Goal: Task Accomplishment & Management: Complete application form

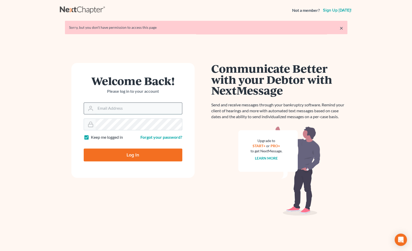
click at [143, 112] on input "Email Address" at bounding box center [138, 108] width 86 height 11
type input "[PERSON_NAME][EMAIL_ADDRESS][DOMAIN_NAME]"
click at [84, 148] on input "Log In" at bounding box center [133, 154] width 99 height 13
type input "Thinking..."
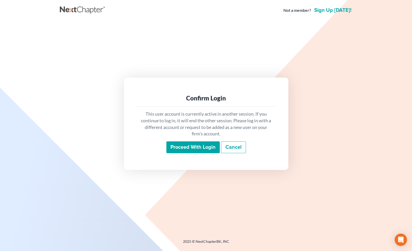
click at [189, 148] on input "Proceed with login" at bounding box center [192, 147] width 53 height 12
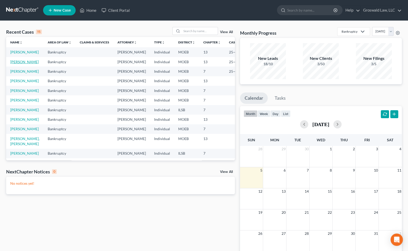
click at [18, 64] on link "[PERSON_NAME]" at bounding box center [24, 62] width 28 height 4
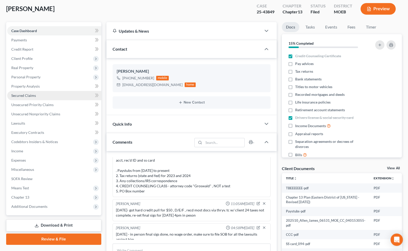
scroll to position [23, 0]
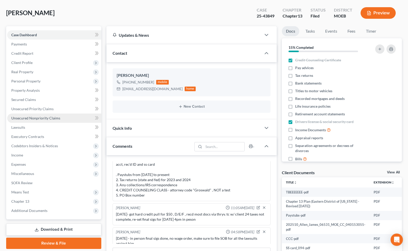
click at [43, 116] on span "Unsecured Nonpriority Claims" at bounding box center [35, 118] width 49 height 4
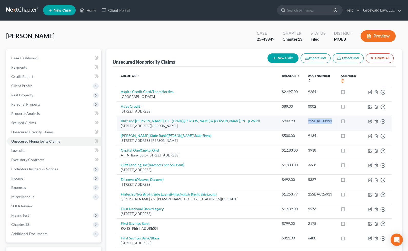
drag, startPoint x: 334, startPoint y: 122, endPoint x: 308, endPoint y: 117, distance: 26.4
click at [305, 122] on td "25SL-AC00991" at bounding box center [320, 123] width 33 height 15
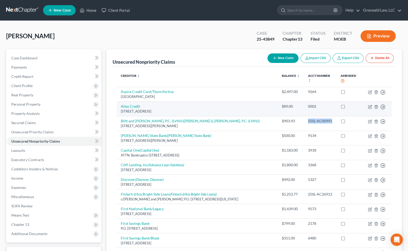
copy div "25SL-AC00991"
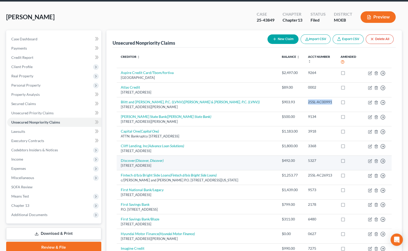
scroll to position [46, 0]
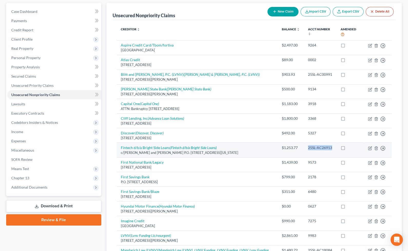
drag, startPoint x: 332, startPoint y: 147, endPoint x: 306, endPoint y: 148, distance: 25.7
click at [306, 148] on td "25SL-AC26913" at bounding box center [320, 150] width 33 height 15
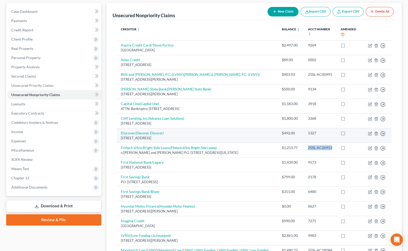
copy div "25SL-AC26913"
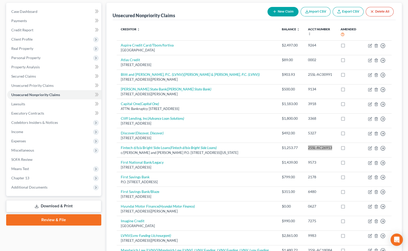
scroll to position [0, 0]
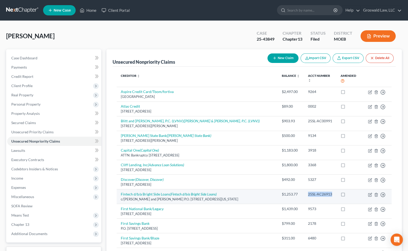
copy div "25SL-AC26913"
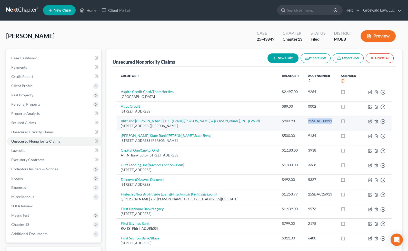
drag, startPoint x: 333, startPoint y: 120, endPoint x: 303, endPoint y: 121, distance: 30.0
click at [304, 121] on td "25SL-AC00991" at bounding box center [320, 123] width 33 height 15
copy div "25SL-AC00991"
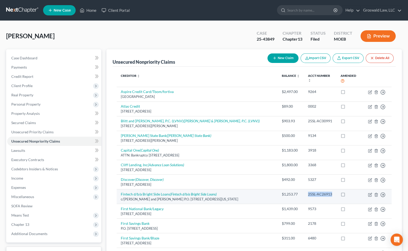
drag, startPoint x: 332, startPoint y: 193, endPoint x: 308, endPoint y: 193, distance: 24.1
click at [308, 193] on td "25SL-AC26913" at bounding box center [320, 196] width 33 height 15
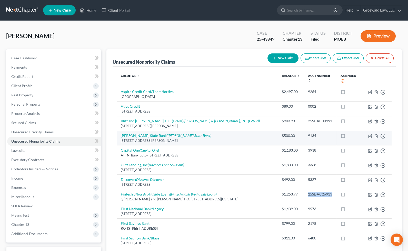
copy div "25SL-AC26913"
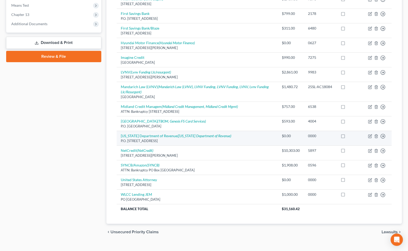
scroll to position [210, 0]
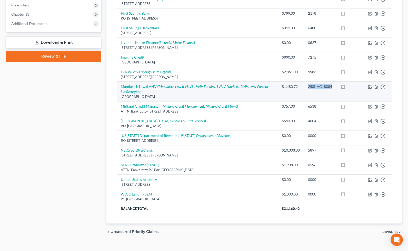
drag, startPoint x: 332, startPoint y: 86, endPoint x: 307, endPoint y: 86, distance: 24.9
click at [307, 86] on td "25SL-AC18084" at bounding box center [320, 92] width 33 height 20
copy div "25SL-AC18084"
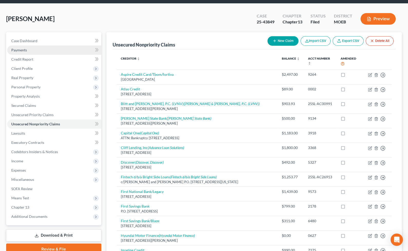
scroll to position [0, 0]
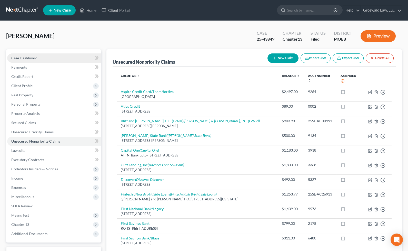
click at [38, 56] on link "Case Dashboard" at bounding box center [54, 57] width 94 height 9
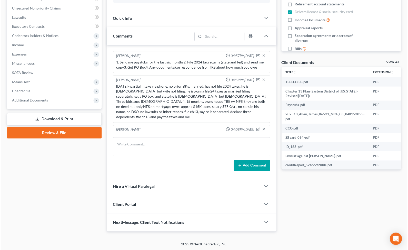
scroll to position [164, 0]
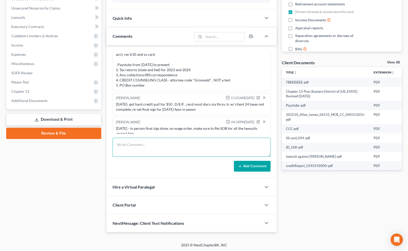
click at [181, 147] on textarea at bounding box center [192, 147] width 158 height 19
paste textarea "25SL-AC18084"
paste textarea "25SL-AC26913"
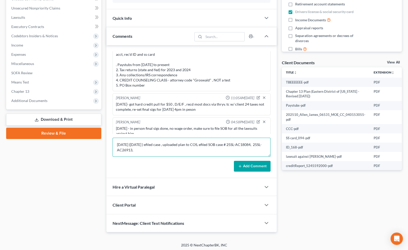
paste textarea "25SL-AC00991"
type textarea "[DATE] ([DATE] ) efiled case , uploaded plan to COS, efiled SOB case # 25SL-AC1…"
click at [245, 168] on button "Add Comment" at bounding box center [252, 166] width 37 height 11
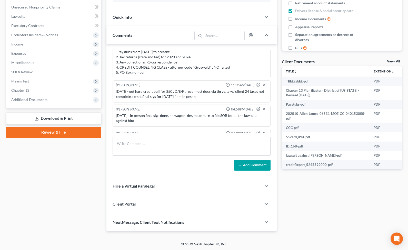
scroll to position [189, 0]
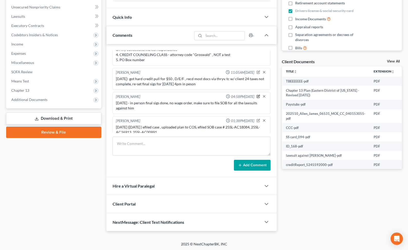
click at [257, 94] on icon "button" at bounding box center [259, 96] width 4 height 4
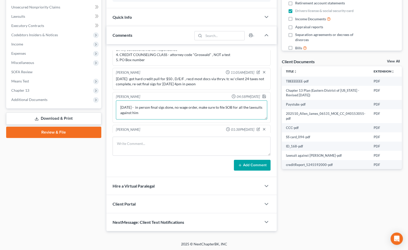
click at [164, 105] on textarea "[DATE] - in person final sigs done, no wage order, make sure to file SOB for al…" at bounding box center [191, 109] width 151 height 19
type textarea "[DATE] - in person final sigs done, no wage order, make sure to file SOB for al…"
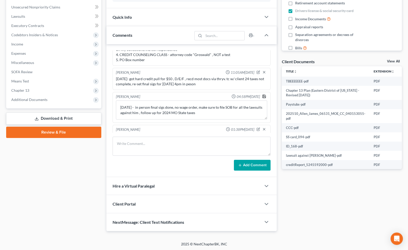
click at [262, 94] on icon "button" at bounding box center [264, 96] width 4 height 4
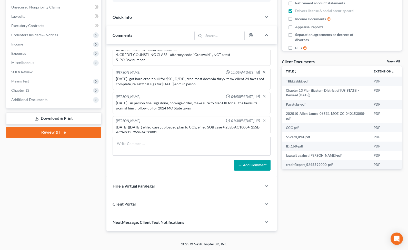
click at [405, 64] on div "[PERSON_NAME] Upgraded Case 25-43849 Chapter Chapter 13 Status Filed District M…" at bounding box center [204, 64] width 408 height 354
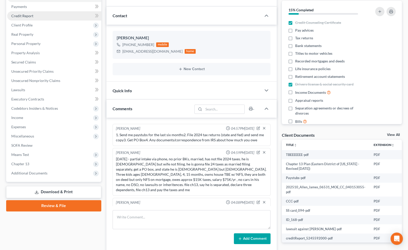
scroll to position [0, 0]
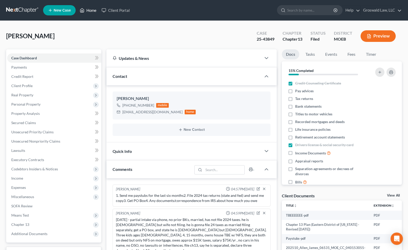
click at [93, 10] on link "Home" at bounding box center [88, 10] width 22 height 9
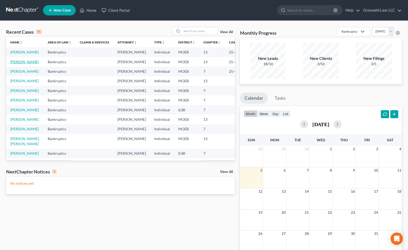
click at [13, 64] on link "[PERSON_NAME]" at bounding box center [24, 62] width 28 height 4
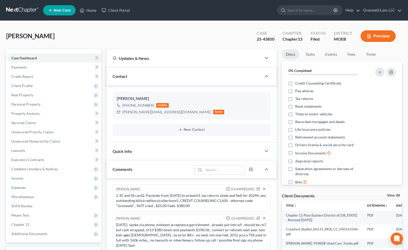
scroll to position [89, 0]
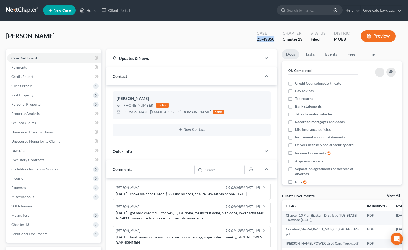
drag, startPoint x: 254, startPoint y: 41, endPoint x: 275, endPoint y: 40, distance: 21.1
click at [275, 41] on div "[PERSON_NAME] Upgraded Case 25-43850 Chapter Chapter 13 Status Filed District M…" at bounding box center [204, 38] width 396 height 22
copy div "25-43850"
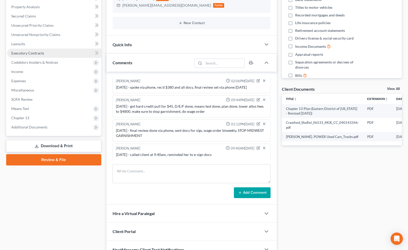
scroll to position [64, 0]
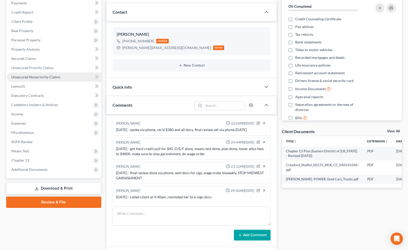
click at [39, 78] on span "Unsecured Nonpriority Claims" at bounding box center [35, 77] width 49 height 4
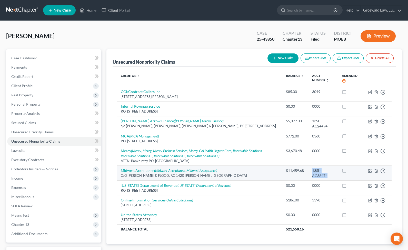
drag, startPoint x: 326, startPoint y: 175, endPoint x: 310, endPoint y: 167, distance: 18.4
click at [309, 168] on td "13SL-AC36474" at bounding box center [323, 172] width 30 height 15
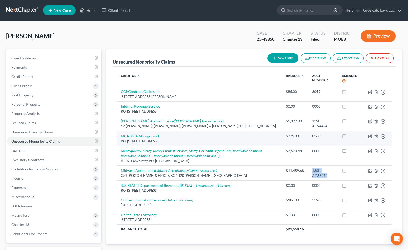
copy div "13SL-AC36474"
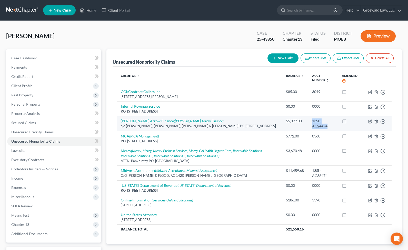
drag, startPoint x: 315, startPoint y: 123, endPoint x: 310, endPoint y: 121, distance: 5.0
click at [310, 121] on td "13SL-AC24494" at bounding box center [323, 123] width 30 height 15
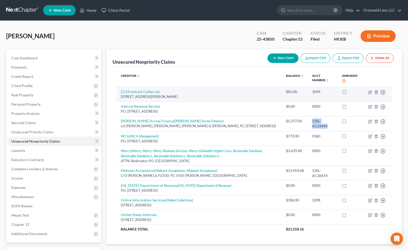
copy div "13SL-AC24494"
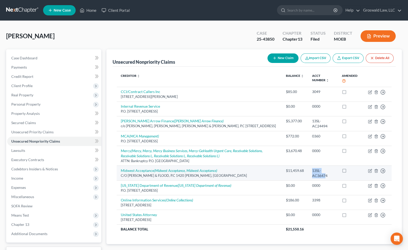
drag, startPoint x: 326, startPoint y: 174, endPoint x: 323, endPoint y: 172, distance: 3.9
click at [310, 169] on td "13SL-AC36474" at bounding box center [323, 172] width 30 height 15
drag, startPoint x: 327, startPoint y: 176, endPoint x: 309, endPoint y: 168, distance: 19.8
click at [309, 168] on td "13SL-AC36474" at bounding box center [323, 172] width 30 height 15
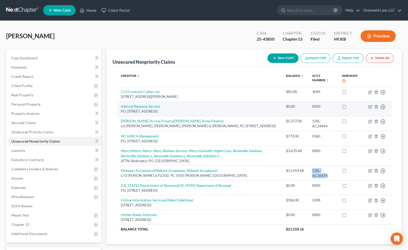
copy div "13SL-AC36474"
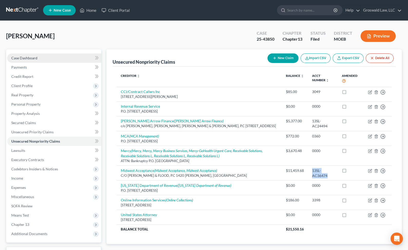
click at [36, 56] on span "Case Dashboard" at bounding box center [24, 58] width 26 height 4
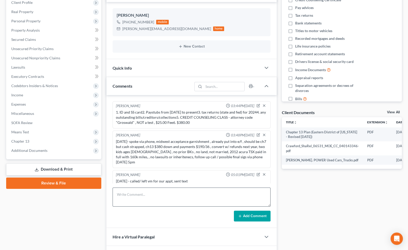
scroll to position [89, 0]
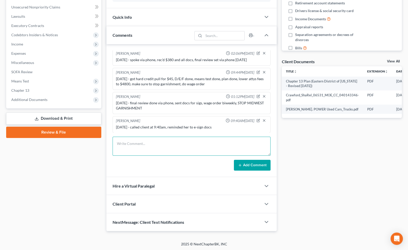
drag, startPoint x: 172, startPoint y: 150, endPoint x: 170, endPoint y: 146, distance: 4.0
click at [172, 150] on textarea at bounding box center [192, 146] width 158 height 19
paste textarea "13SL-AC36474"
drag, startPoint x: 205, startPoint y: 144, endPoint x: 168, endPoint y: 150, distance: 37.6
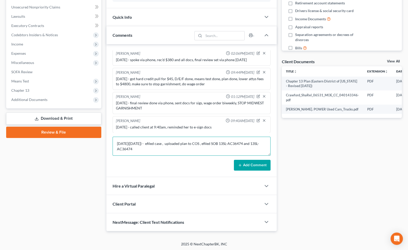
click at [205, 144] on textarea "[DATE]([DATE]) - efiled case , uploaded plan to COS , efiled SOB 13SL-AC36474 a…" at bounding box center [192, 146] width 158 height 19
drag, startPoint x: 144, startPoint y: 149, endPoint x: 250, endPoint y: 142, distance: 106.3
click at [250, 142] on textarea "[DATE]([DATE]) - efiled case , uploaded plan to COS , efiled SOB 13SL-AC36474 a…" at bounding box center [192, 146] width 158 height 19
paste textarea "2449"
type textarea "[DATE]([DATE]) - efiled case , uploaded plan to COS , efiled SOB 13SL-AC36474 a…"
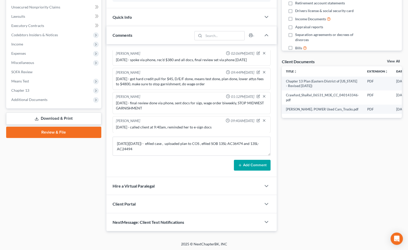
click at [257, 164] on button "Add Comment" at bounding box center [252, 165] width 37 height 11
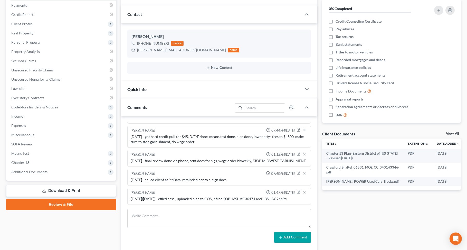
scroll to position [64, 0]
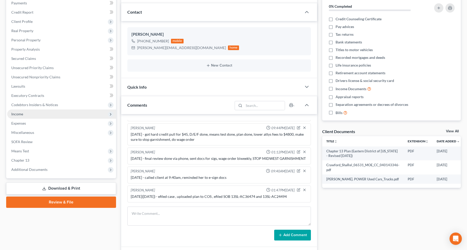
click at [44, 114] on span "Income" at bounding box center [61, 113] width 109 height 9
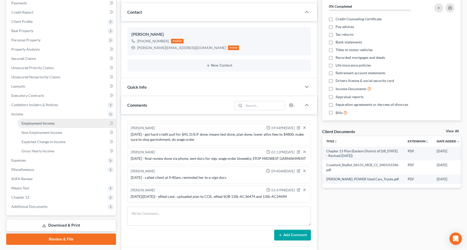
click at [44, 124] on span "Employment Income" at bounding box center [38, 123] width 33 height 4
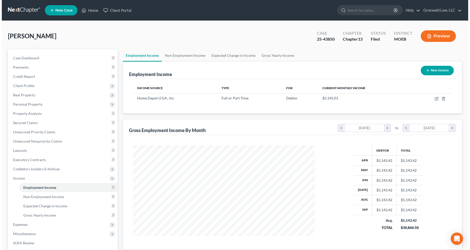
scroll to position [92, 192]
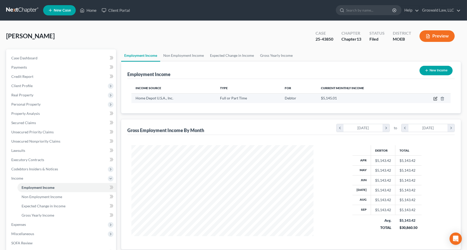
click at [412, 98] on icon "button" at bounding box center [435, 98] width 4 height 4
select select "0"
select select "10"
select select "2"
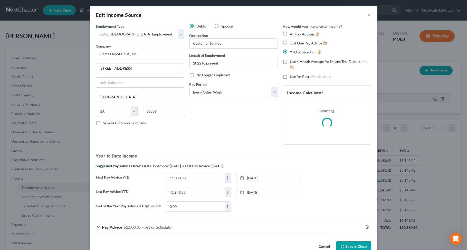
scroll to position [92, 193]
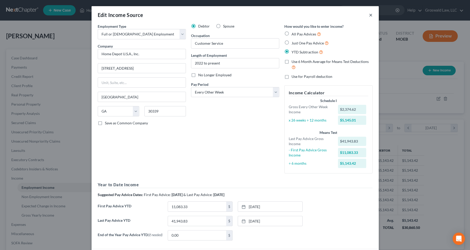
click at [369, 15] on button "×" at bounding box center [371, 15] width 4 height 6
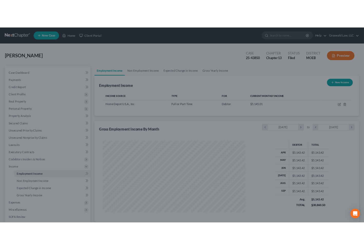
scroll to position [256504, 256404]
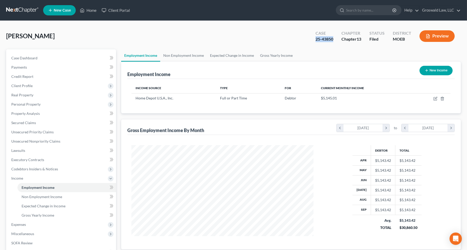
drag, startPoint x: 311, startPoint y: 38, endPoint x: 334, endPoint y: 41, distance: 23.0
click at [334, 41] on div "Case 25-43850" at bounding box center [324, 36] width 26 height 15
click at [159, 30] on div "[PERSON_NAME] Upgraded Case 25-43850 Chapter Chapter 13 Status Filed District M…" at bounding box center [233, 38] width 454 height 22
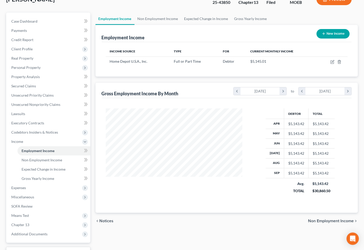
scroll to position [78, 0]
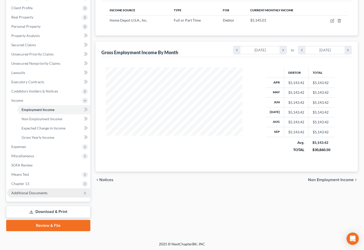
click at [30, 192] on span "Additional Documents" at bounding box center [29, 192] width 36 height 4
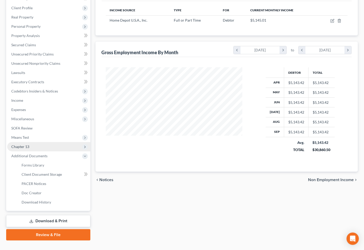
click at [31, 148] on span "Chapter 13" at bounding box center [48, 146] width 83 height 9
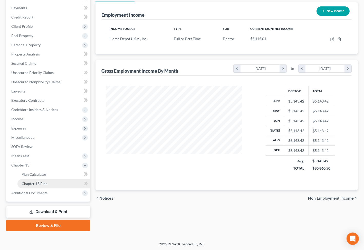
click at [43, 183] on span "Chapter 13 Plan" at bounding box center [35, 183] width 26 height 4
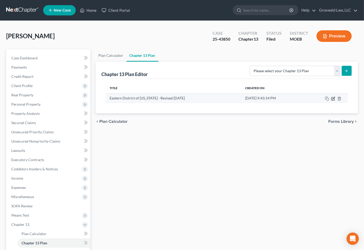
click at [332, 99] on icon "button" at bounding box center [333, 98] width 4 height 4
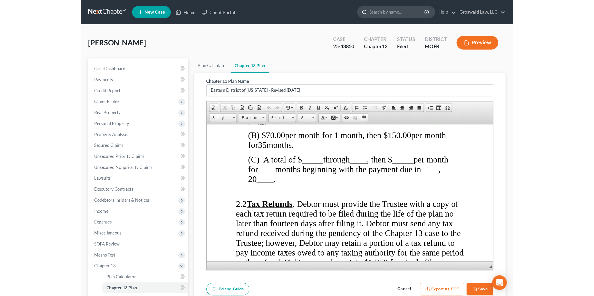
scroll to position [406, 0]
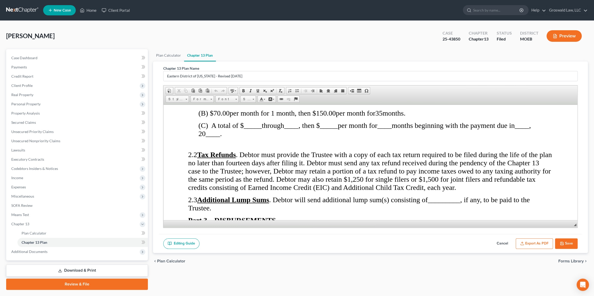
drag, startPoint x: 504, startPoint y: 243, endPoint x: 451, endPoint y: 226, distance: 55.7
click at [412, 242] on button "Cancel" at bounding box center [502, 244] width 23 height 11
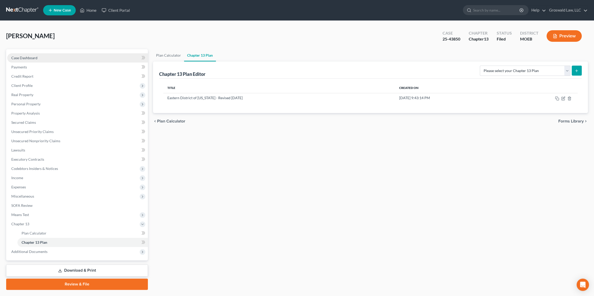
click at [59, 58] on link "Case Dashboard" at bounding box center [77, 57] width 141 height 9
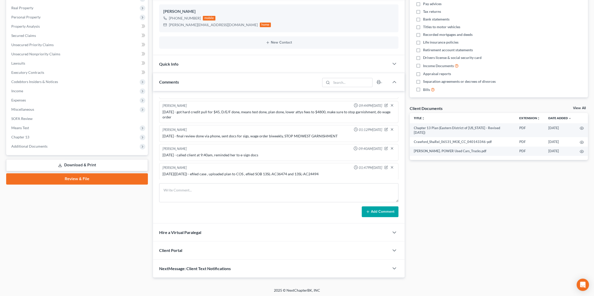
scroll to position [87, 0]
click at [384, 166] on icon "button" at bounding box center [386, 168] width 4 height 4
click at [346, 180] on div "[PERSON_NAME] 03:44PM[DATE] 1. ID and SS card2. Paystubs from [DATE] to present…" at bounding box center [278, 157] width 251 height 133
click at [347, 177] on textarea "[DATE]([DATE]) - efiled case , uploaded plan to COS , efiled SOB 13SL-AC36474 a…" at bounding box center [278, 180] width 232 height 19
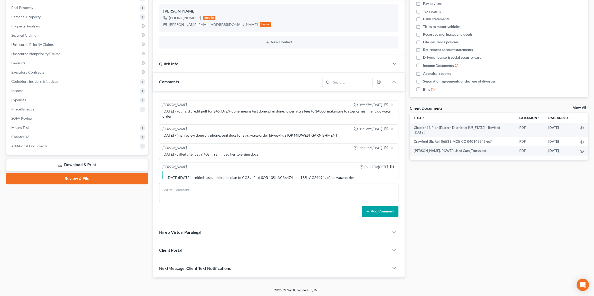
type textarea "[DATE]([DATE]) - efiled case , uploaded plan to COS , efiled SOB 13SL-AC36474 a…"
click at [391, 165] on polyline "button" at bounding box center [391, 165] width 1 height 1
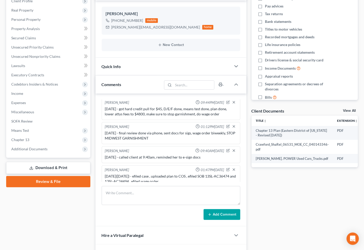
scroll to position [0, 0]
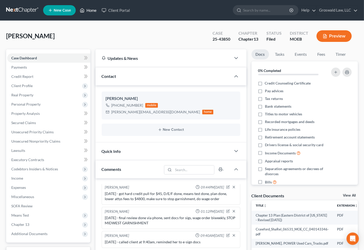
click at [85, 8] on link "Home" at bounding box center [88, 10] width 22 height 9
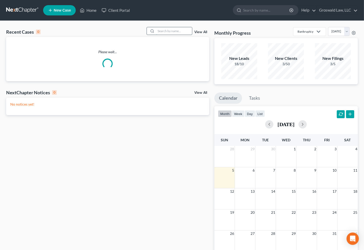
click at [159, 29] on input "search" at bounding box center [174, 30] width 36 height 7
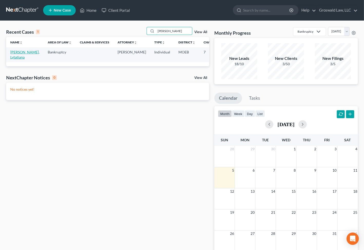
type input "[PERSON_NAME]"
click at [16, 55] on link "[PERSON_NAME], Lytatiana" at bounding box center [24, 54] width 29 height 9
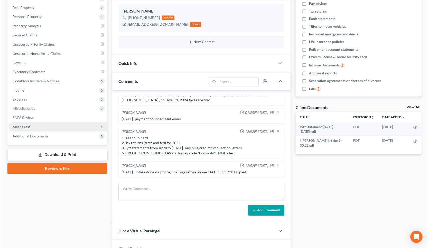
scroll to position [27, 0]
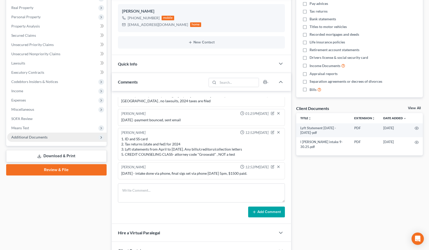
click at [58, 136] on span "Additional Documents" at bounding box center [56, 136] width 99 height 9
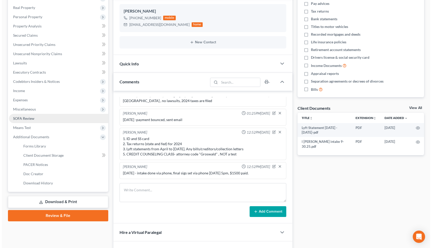
scroll to position [0, 0]
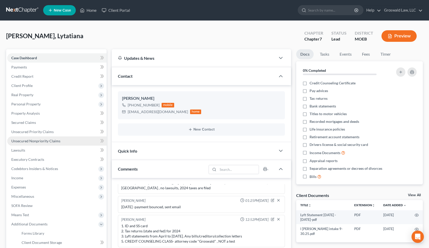
click at [57, 142] on span "Unsecured Nonpriority Claims" at bounding box center [35, 141] width 49 height 4
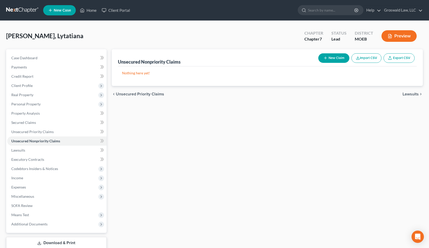
click at [327, 62] on button "New Claim" at bounding box center [333, 57] width 31 height 9
select select "0"
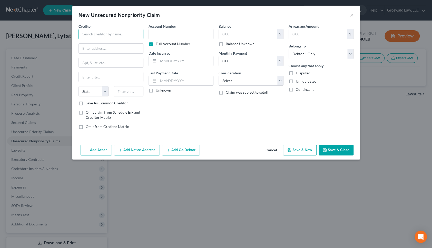
click at [123, 29] on input "text" at bounding box center [111, 34] width 65 height 10
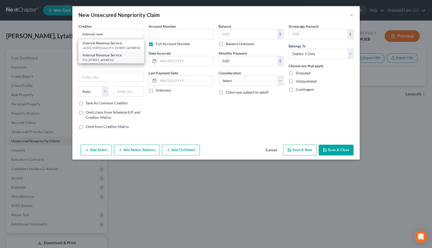
click at [104, 62] on div "P.O. [STREET_ADDRESS]" at bounding box center [111, 60] width 57 height 4
type input "Internal Revenue Service"
type input "P.O. Box 7346"
type input "[GEOGRAPHIC_DATA]"
select select "39"
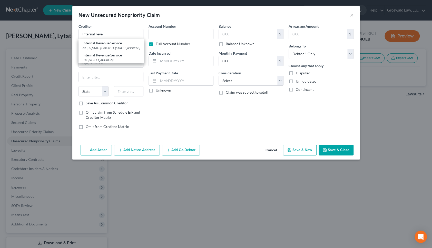
type input "19101"
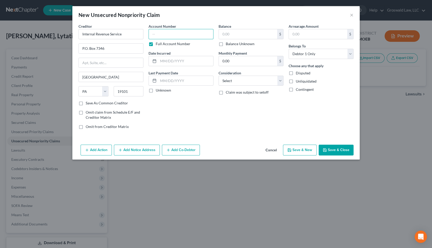
click at [159, 33] on input "text" at bounding box center [181, 34] width 65 height 10
type input "0000"
click at [252, 81] on select "Select Cable / Satellite Services Collection Agency Credit Card Debt Debt Couns…" at bounding box center [251, 81] width 65 height 10
select select "14"
click at [219, 76] on select "Select Cable / Satellite Services Collection Agency Credit Card Debt Debt Couns…" at bounding box center [251, 81] width 65 height 10
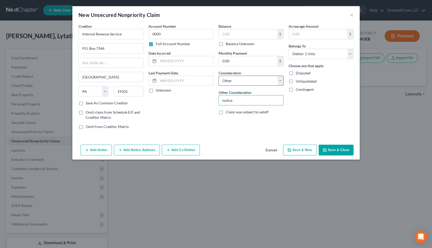
type input "notice only"
click at [290, 149] on icon "button" at bounding box center [289, 150] width 4 height 4
select select "0"
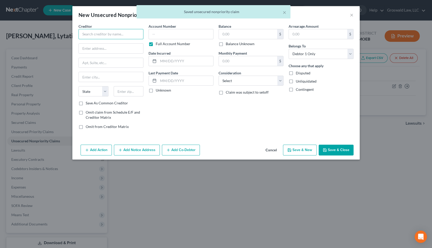
click at [124, 38] on input "text" at bounding box center [111, 34] width 65 height 10
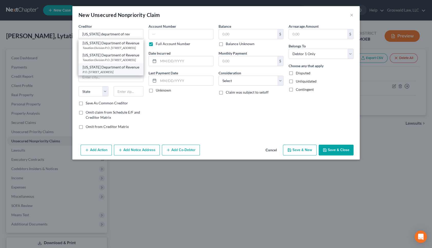
click at [110, 70] on div "[US_STATE] Department of Revenue" at bounding box center [111, 67] width 57 height 5
type input "[US_STATE] Department of Revenue"
type input "P.O. Box 475"
type input "[STREET_ADDRESS]"
type input "[GEOGRAPHIC_DATA]"
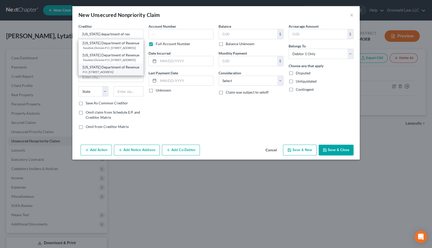
select select "26"
type input "65105"
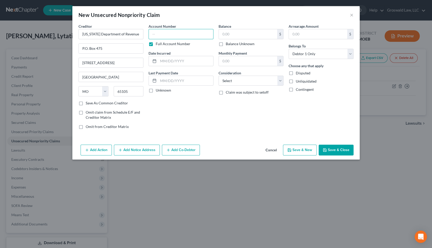
click at [168, 34] on input "text" at bounding box center [181, 34] width 65 height 10
type input "0000"
drag, startPoint x: 230, startPoint y: 80, endPoint x: 235, endPoint y: 78, distance: 4.8
click at [232, 80] on select "Select Cable / Satellite Services Collection Agency Credit Card Debt Debt Couns…" at bounding box center [251, 81] width 65 height 10
click at [219, 76] on select "Select Cable / Satellite Services Collection Agency Credit Card Debt Debt Couns…" at bounding box center [251, 81] width 65 height 10
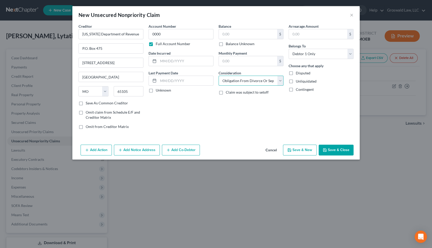
select select "14"
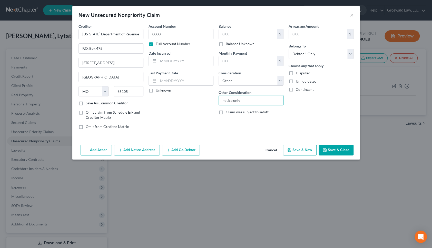
type input "notice only"
click at [148, 151] on button "Add Notice Address" at bounding box center [137, 150] width 46 height 11
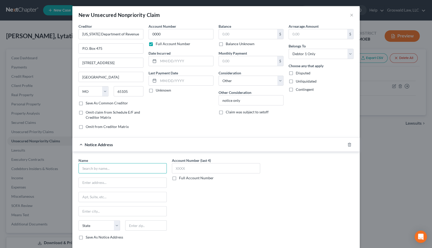
click at [116, 169] on input "text" at bounding box center [123, 168] width 88 height 10
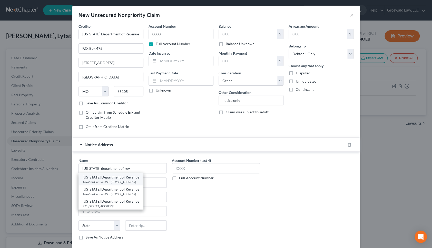
click at [127, 181] on div "Taxation Division P.O. [STREET_ADDRESS]" at bounding box center [111, 182] width 57 height 4
type input "[US_STATE] Department of Revenue"
type input "Taxation Division"
type input "P.O. Box 3800"
type input "[GEOGRAPHIC_DATA]"
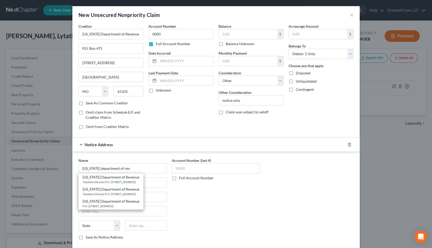
select select "26"
type input "65105"
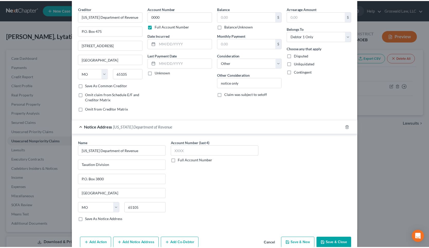
scroll to position [27, 0]
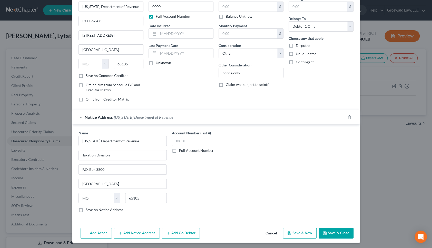
click at [337, 236] on button "Save & Close" at bounding box center [336, 233] width 35 height 11
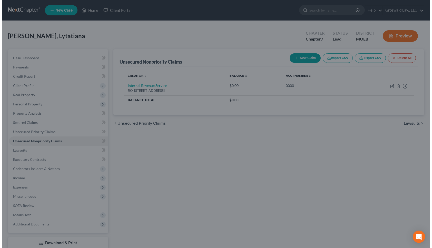
scroll to position [0, 0]
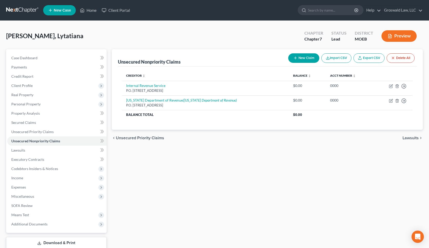
drag, startPoint x: 287, startPoint y: 157, endPoint x: 282, endPoint y: 155, distance: 5.1
click at [287, 157] on div "Unsecured Nonpriority Claims New Claim Import CSV Export CSV Delete All Credito…" at bounding box center [267, 155] width 316 height 213
click at [304, 59] on button "New Claim" at bounding box center [303, 57] width 31 height 9
select select "0"
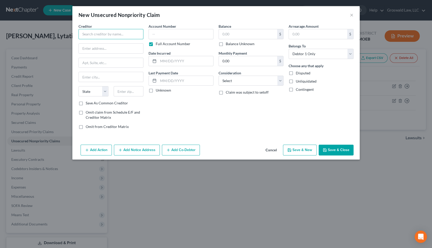
click at [134, 36] on input "text" at bounding box center [111, 34] width 65 height 10
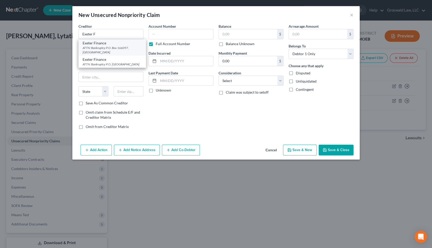
click at [120, 47] on div "ATTN: Bankruptcy P.O. Box 166097, [GEOGRAPHIC_DATA]" at bounding box center [112, 50] width 59 height 9
type input "Exeter Finance"
type input "ATTN: Bankruptcy"
type input "P.O. Box 166097"
type input "[PERSON_NAME]"
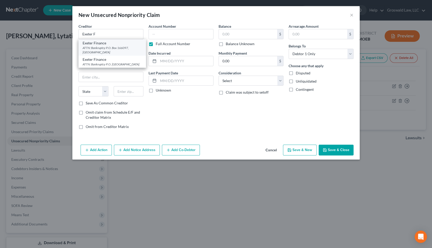
select select "45"
type input "75016"
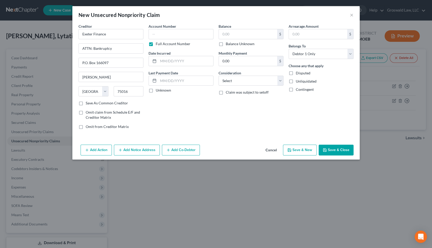
click at [132, 152] on button "Add Notice Address" at bounding box center [137, 150] width 46 height 11
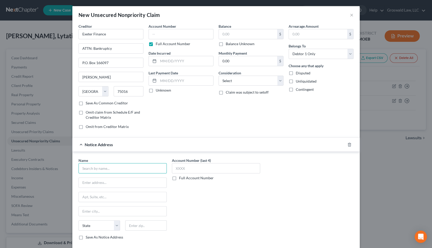
click at [122, 167] on input "text" at bounding box center [123, 168] width 88 height 10
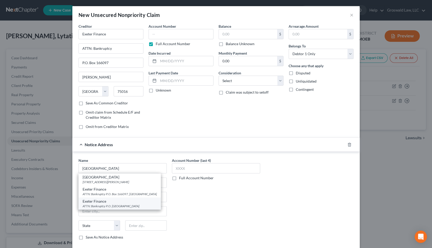
click at [130, 205] on div "ATTN: Bankruptcy P.O. [GEOGRAPHIC_DATA]" at bounding box center [120, 206] width 74 height 4
type input "Exeter Finance"
type input "ATTN: Bankruptcy"
type input "P.O. Box 166008"
type input "[PERSON_NAME]"
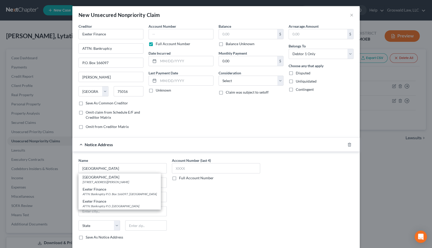
select select "45"
type input "75016"
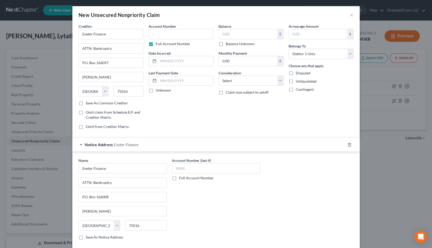
scroll to position [27, 0]
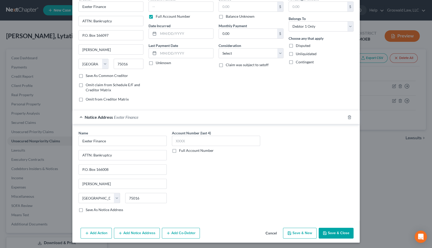
click at [143, 233] on button "Add Notice Address" at bounding box center [137, 233] width 46 height 11
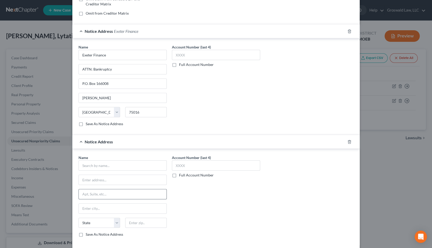
scroll to position [121, 0]
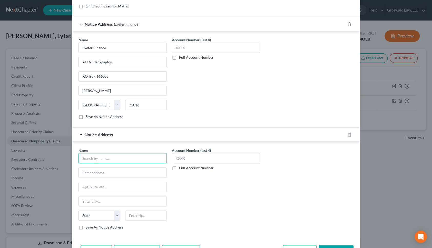
click at [121, 158] on input "text" at bounding box center [123, 158] width 88 height 10
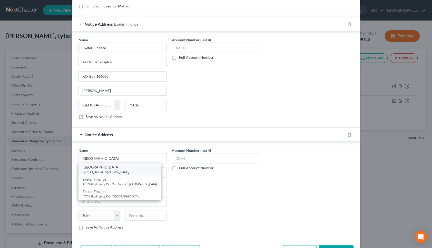
click at [120, 167] on div "[GEOGRAPHIC_DATA]" at bounding box center [120, 167] width 74 height 5
type input "[GEOGRAPHIC_DATA]"
type input "[STREET_ADDRESS][PERSON_NAME]"
type input "[PERSON_NAME]"
select select "45"
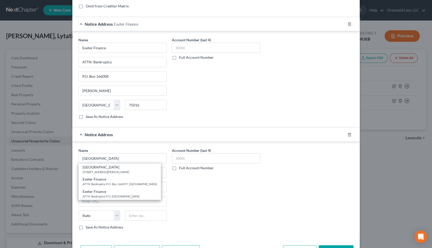
type input "75063"
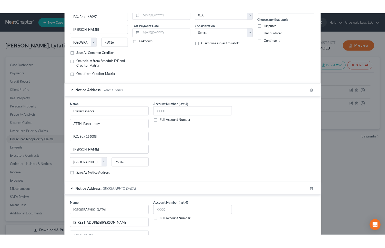
scroll to position [0, 0]
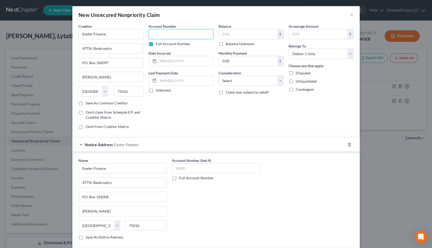
click at [176, 34] on input "text" at bounding box center [181, 34] width 65 height 10
type input "1001"
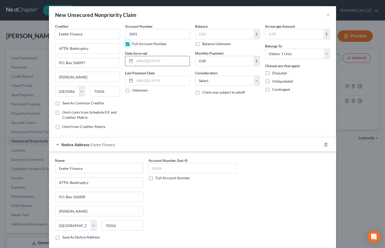
click at [144, 64] on input "text" at bounding box center [162, 61] width 55 height 10
type input "03/2025"
type input "19,132"
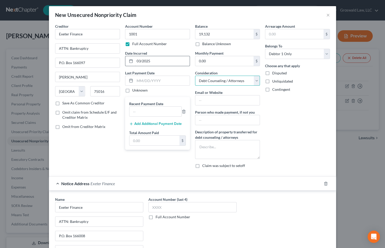
select select "4"
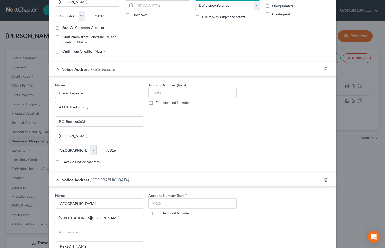
scroll to position [138, 0]
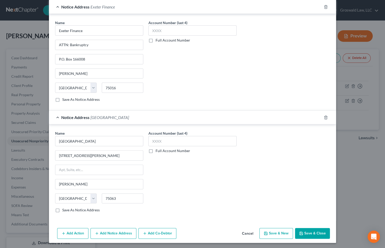
click at [309, 234] on button "Save & Close" at bounding box center [312, 233] width 35 height 11
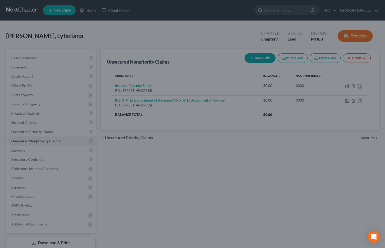
type input "19,132.00"
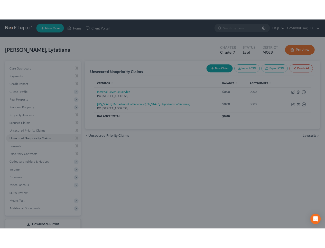
scroll to position [0, 0]
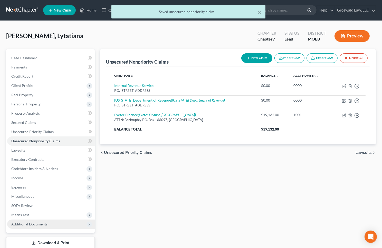
click at [44, 226] on span "Additional Documents" at bounding box center [50, 224] width 87 height 9
click at [53, 239] on link "Client Document Storage" at bounding box center [55, 242] width 77 height 9
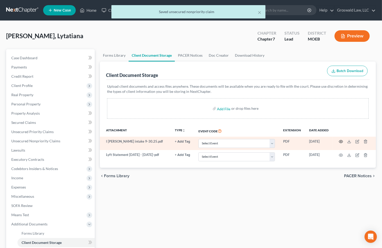
click at [341, 141] on icon "button" at bounding box center [341, 142] width 4 height 4
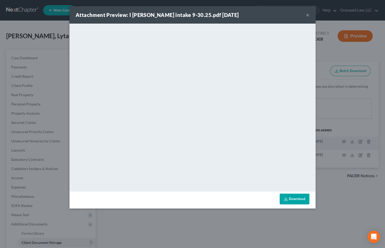
click at [308, 15] on button "×" at bounding box center [308, 15] width 4 height 6
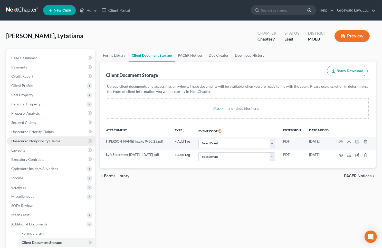
click at [44, 139] on span "Unsecured Nonpriority Claims" at bounding box center [35, 141] width 49 height 4
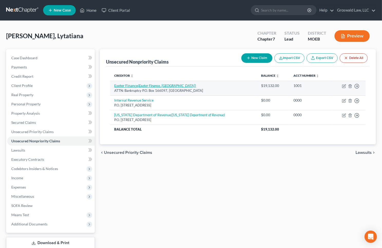
click at [141, 86] on icon "(Exeter Finance, [GEOGRAPHIC_DATA])" at bounding box center [167, 85] width 58 height 4
select select "45"
select select "4"
select select "0"
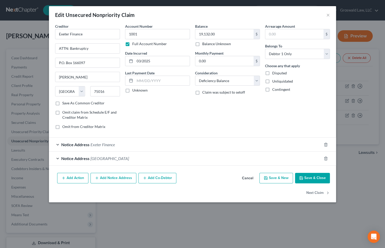
click at [251, 179] on button "Cancel" at bounding box center [248, 178] width 20 height 10
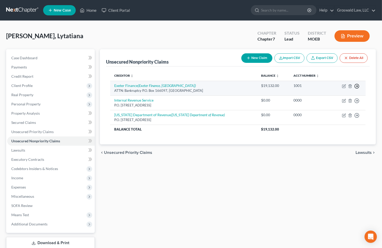
click at [357, 85] on polyline "button" at bounding box center [357, 86] width 1 height 2
click at [323, 88] on link "Move to D" at bounding box center [333, 90] width 43 height 9
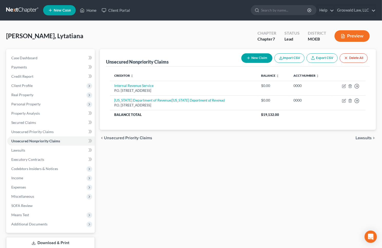
drag, startPoint x: 225, startPoint y: 185, endPoint x: 221, endPoint y: 182, distance: 4.0
click at [224, 185] on div "Unsecured Nonpriority Claims New Claim Import CSV Export CSV Delete All Credito…" at bounding box center [237, 155] width 281 height 213
click at [35, 123] on span "Secured Claims" at bounding box center [23, 122] width 25 height 4
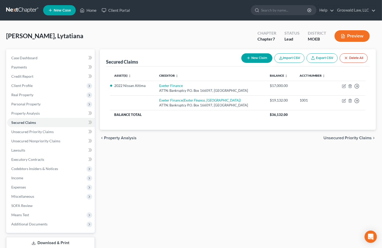
click at [259, 56] on button "New Claim" at bounding box center [256, 57] width 31 height 9
select select "0"
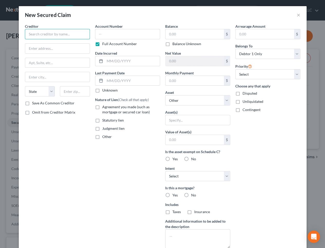
click at [38, 34] on input "text" at bounding box center [57, 34] width 65 height 10
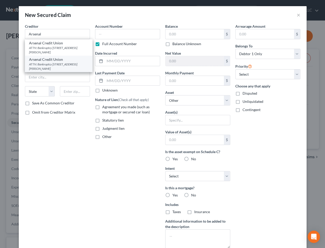
click at [57, 64] on div "ATTN: Bankruptcy [STREET_ADDRESS][PERSON_NAME]" at bounding box center [58, 66] width 59 height 9
type input "Arsenal Credit Union"
type input "ATTN: Bankruptcy"
type input "[STREET_ADDRESS][PERSON_NAME]"
type input "[PERSON_NAME]"
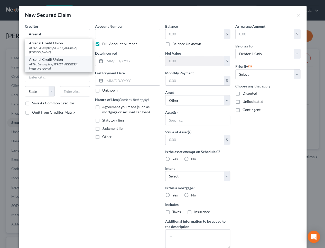
select select "26"
type input "63010"
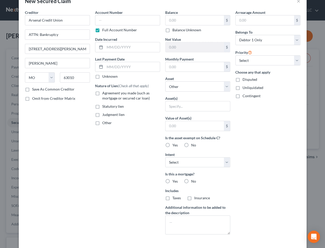
scroll to position [36, 0]
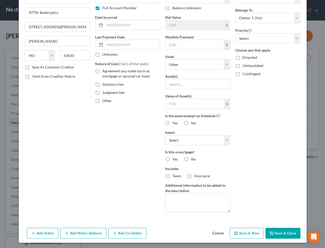
click at [83, 233] on button "Add Notice Address" at bounding box center [83, 233] width 46 height 11
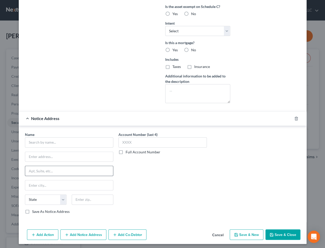
scroll to position [146, 0]
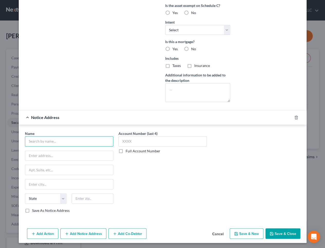
click at [40, 141] on input "text" at bounding box center [69, 141] width 88 height 10
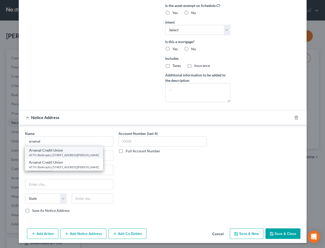
click at [48, 151] on div "Arsenal Credit Union" at bounding box center [64, 150] width 70 height 5
type input "Arsenal Credit Union"
type input "ATTN: Bankruptcy"
type input "[STREET_ADDRESS][PERSON_NAME]"
type input "Saint Louis"
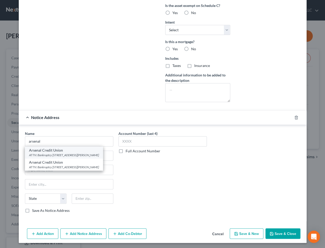
select select "26"
type input "63119"
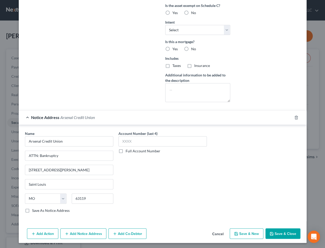
click at [242, 173] on div "Name * Arsenal Credit Union ATTN: Bankruptcy [GEOGRAPHIC_DATA][PERSON_NAME] [GE…" at bounding box center [162, 174] width 280 height 86
click at [204, 175] on div "Account Number (last 4) Full Account Number" at bounding box center [162, 174] width 93 height 86
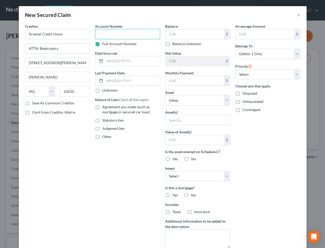
click at [139, 38] on input "text" at bounding box center [127, 34] width 65 height 10
type input "0001"
type input "07/2022"
click at [109, 106] on span "Agreement you made (such as mortgage or secured car loan)" at bounding box center [125, 109] width 47 height 9
click at [108, 106] on input "Agreement you made (such as mortgage or secured car loan)" at bounding box center [105, 105] width 3 height 3
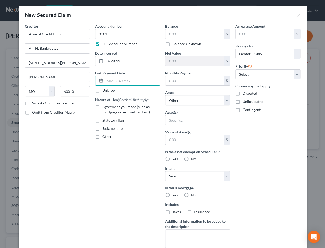
checkbox input "true"
click at [187, 27] on div "Balance $ Balance Unknown Balance Undetermined $ Balance Unknown" at bounding box center [197, 35] width 65 height 23
click at [187, 32] on input "text" at bounding box center [194, 34] width 58 height 10
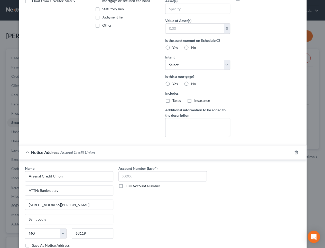
scroll to position [146, 0]
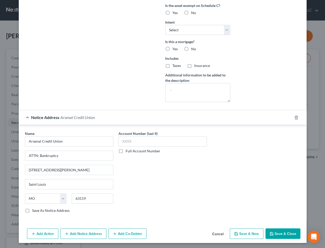
type input "19,009"
click at [283, 234] on button "Save & Close" at bounding box center [282, 233] width 35 height 11
select select
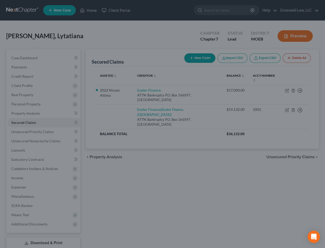
scroll to position [90, 0]
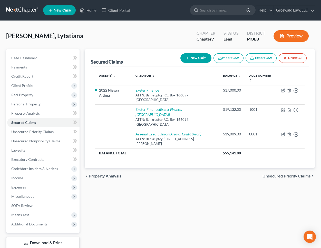
click at [195, 59] on button "New Claim" at bounding box center [195, 57] width 31 height 9
select select "0"
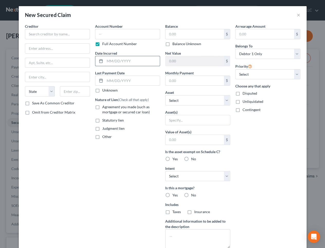
drag, startPoint x: 270, startPoint y: 151, endPoint x: 121, endPoint y: 65, distance: 172.3
click at [268, 146] on div "Arrearage Amount $ Belongs To * Select Debtor 1 Only Debtor 2 Only Debtor 1 And…" at bounding box center [267, 138] width 70 height 229
click at [40, 35] on input "text" at bounding box center [57, 34] width 65 height 10
paste input "OnPath Federal CU"
type input "OnPath Federal CU"
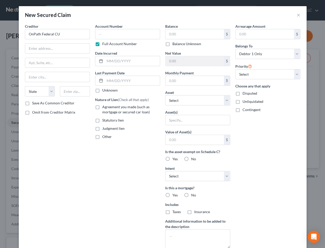
drag, startPoint x: 282, startPoint y: 163, endPoint x: 230, endPoint y: 130, distance: 61.9
click at [281, 163] on div "Arrearage Amount $ Belongs To * Select Debtor 1 Only Debtor 2 Only Debtor 1 And…" at bounding box center [267, 138] width 70 height 229
drag, startPoint x: 59, startPoint y: 44, endPoint x: 59, endPoint y: 47, distance: 2.8
click at [59, 46] on input "text" at bounding box center [57, 49] width 64 height 10
paste input "PO Box 961"
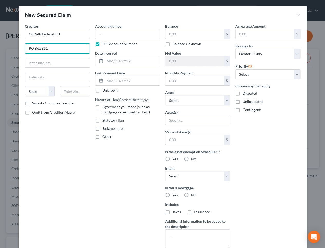
type input "PO Box 961"
drag, startPoint x: 248, startPoint y: 163, endPoint x: 230, endPoint y: 157, distance: 19.4
click at [248, 163] on div "Arrearage Amount $ Belongs To * Select Debtor 1 Only Debtor 2 Only Debtor 1 And…" at bounding box center [267, 138] width 70 height 229
click at [69, 90] on input "text" at bounding box center [75, 91] width 30 height 10
paste input "76262"
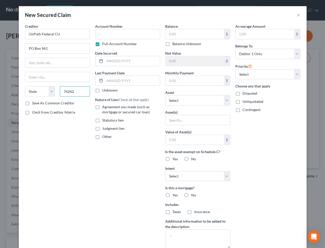
type input "76262"
type input "Roanoke"
select select "45"
click at [120, 33] on input "text" at bounding box center [127, 34] width 65 height 10
type input "5001"
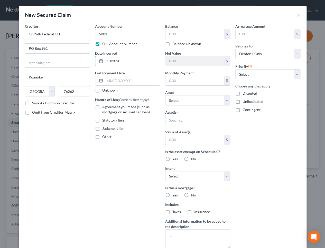
type input "10/2020"
click at [107, 110] on span "Agreement you made (such as mortgage or secured car loan)" at bounding box center [125, 109] width 47 height 9
click at [107, 108] on input "Agreement you made (such as mortgage or secured car loan)" at bounding box center [105, 105] width 3 height 3
checkbox input "true"
drag, startPoint x: 177, startPoint y: 38, endPoint x: 180, endPoint y: 36, distance: 3.1
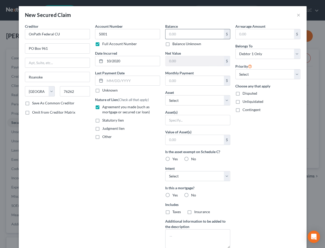
click at [178, 37] on input "text" at bounding box center [194, 34] width 58 height 10
type input "16,604"
drag, startPoint x: 242, startPoint y: 55, endPoint x: 242, endPoint y: 58, distance: 3.1
click at [242, 55] on select "Select Debtor 1 Only Debtor 2 Only Debtor 1 And Debtor 2 Only At Least One Of T…" at bounding box center [267, 54] width 65 height 10
select select "3"
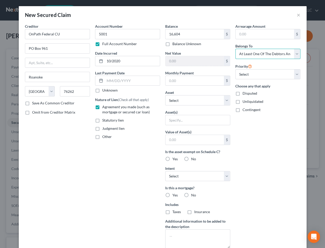
click at [235, 49] on select "Select Debtor 1 Only Debtor 2 Only Debtor 1 And Debtor 2 Only At Least One Of T…" at bounding box center [267, 54] width 65 height 10
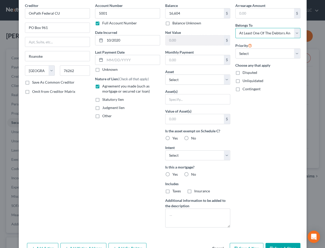
scroll to position [36, 0]
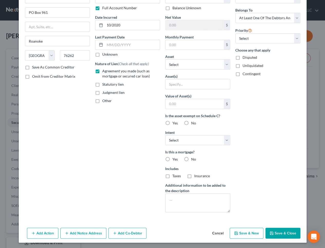
click at [287, 232] on button "Save & Close" at bounding box center [282, 233] width 35 height 11
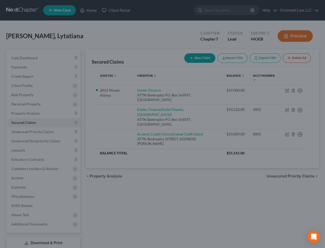
scroll to position [0, 0]
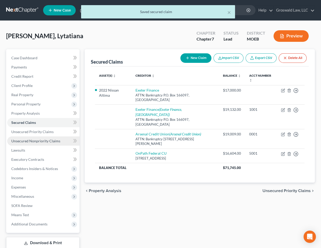
click at [43, 140] on span "Unsecured Nonpriority Claims" at bounding box center [35, 141] width 49 height 4
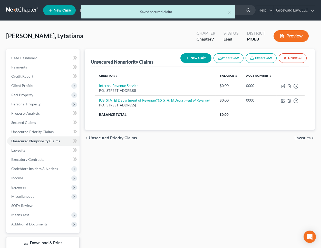
click at [200, 56] on button "New Claim" at bounding box center [195, 57] width 31 height 9
select select "0"
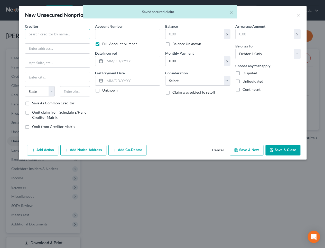
click at [66, 33] on input "text" at bounding box center [57, 34] width 65 height 10
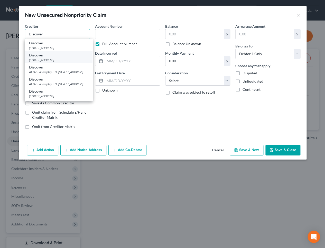
type input "Discover"
click at [50, 58] on div "[STREET_ADDRESS]" at bounding box center [58, 60] width 59 height 4
type input "PO Box 30923"
type input "[GEOGRAPHIC_DATA]"
select select "46"
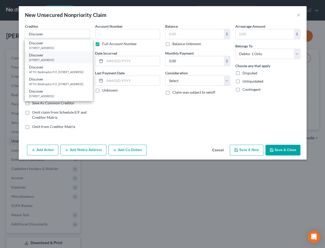
type input "84130"
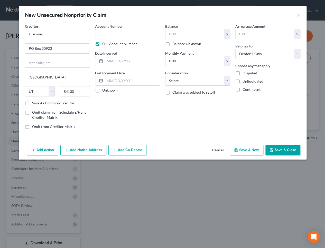
drag, startPoint x: 182, startPoint y: 126, endPoint x: 140, endPoint y: 100, distance: 49.1
click at [180, 125] on div "Balance $ Balance Unknown Balance Undetermined $ Balance Unknown Monthly Paymen…" at bounding box center [197, 79] width 70 height 110
click at [45, 49] on input "PO Box 30923" at bounding box center [57, 49] width 64 height 10
paste input "4"
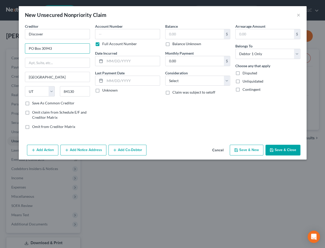
type input "PO Box 30943"
drag, startPoint x: 190, startPoint y: 136, endPoint x: 110, endPoint y: 127, distance: 81.3
click at [188, 135] on div "Creditor * Discover PO Box 30943 [GEOGRAPHIC_DATA] [US_STATE][GEOGRAPHIC_DATA] …" at bounding box center [162, 83] width 287 height 119
click at [82, 93] on input "84130" at bounding box center [75, 91] width 30 height 10
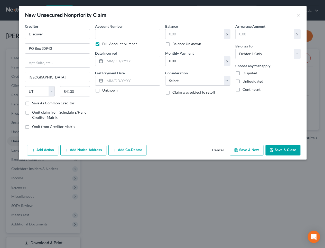
click at [69, 149] on button "Add Notice Address" at bounding box center [83, 150] width 46 height 11
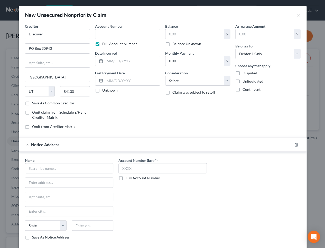
drag, startPoint x: 196, startPoint y: 187, endPoint x: 159, endPoint y: 178, distance: 38.7
click at [190, 183] on div "Account Number (last 4) Full Account Number" at bounding box center [162, 201] width 93 height 86
click at [65, 169] on input "text" at bounding box center [69, 168] width 88 height 10
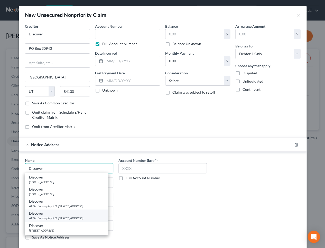
type input "Discover"
click at [72, 216] on div "ATTN: Bankruptcy P.O. [STREET_ADDRESS]" at bounding box center [66, 218] width 75 height 4
type input "ATTN: Bankruptcy"
type input "P.O. Box 30939"
type input "[GEOGRAPHIC_DATA]"
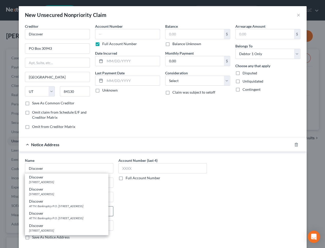
select select "46"
type input "84130"
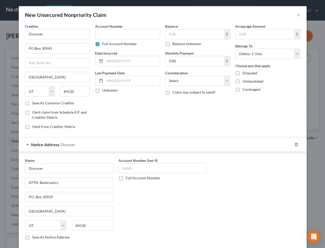
click at [164, 197] on div "Account Number (last 4) Full Account Number" at bounding box center [162, 201] width 93 height 86
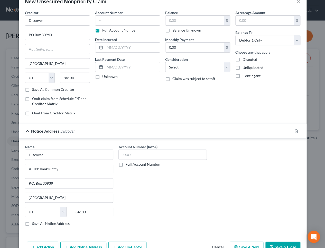
scroll to position [27, 0]
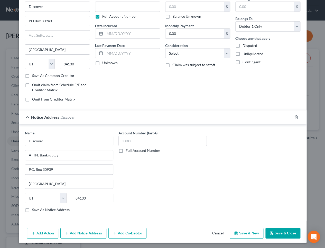
click at [86, 232] on button "Add Notice Address" at bounding box center [83, 233] width 46 height 11
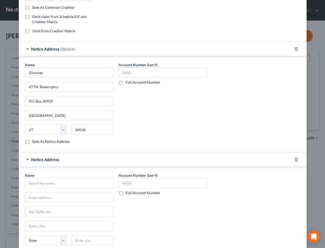
scroll to position [98, 0]
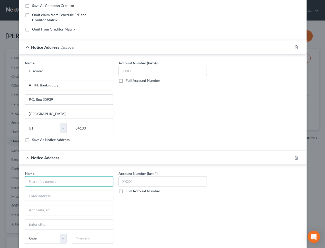
click at [41, 179] on input "text" at bounding box center [69, 181] width 88 height 10
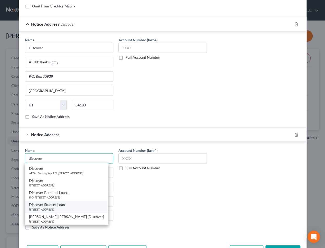
scroll to position [0, 0]
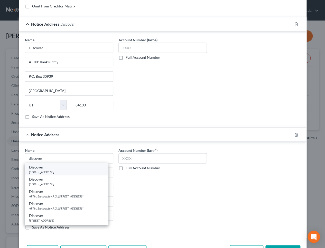
click at [53, 172] on div "[STREET_ADDRESS]" at bounding box center [66, 172] width 75 height 4
type input "Discover"
type input "PO BOX 15316"
type input "Wilmington"
select select "7"
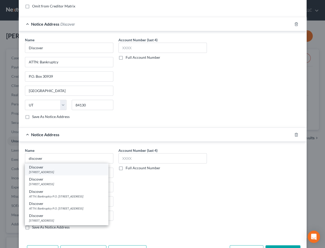
type input "19850"
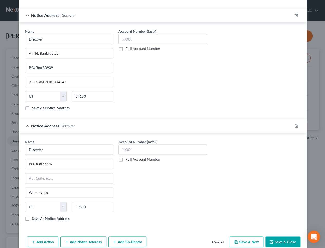
scroll to position [138, 0]
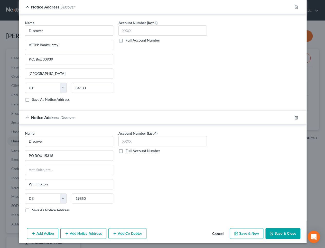
click at [77, 231] on button "Add Notice Address" at bounding box center [83, 233] width 46 height 11
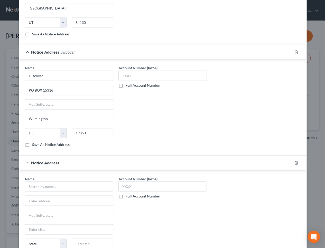
scroll to position [248, 0]
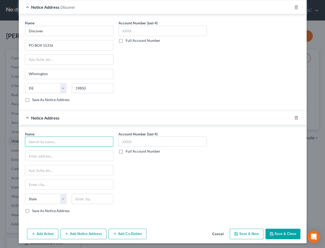
click at [44, 140] on input "text" at bounding box center [69, 142] width 88 height 10
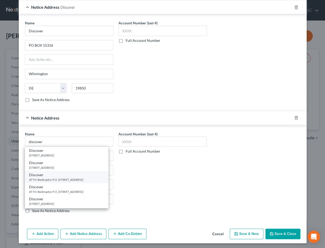
click at [67, 178] on div "ATTN: Bankruptcy P.O. [STREET_ADDRESS]" at bounding box center [66, 179] width 75 height 4
type input "Discover"
type input "ATTN: Bankruptcy"
type input "P.O. Box 3025"
type input "[GEOGRAPHIC_DATA]"
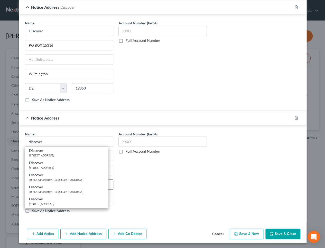
select select "36"
type input "43054"
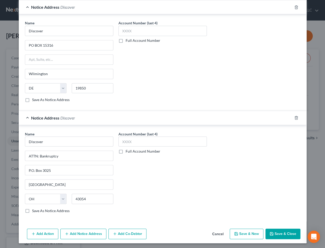
click at [82, 232] on button "Add Notice Address" at bounding box center [83, 234] width 46 height 11
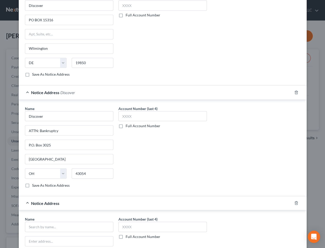
scroll to position [358, 0]
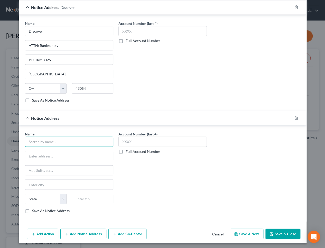
click at [50, 143] on input "text" at bounding box center [69, 142] width 88 height 10
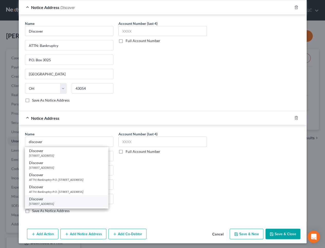
click at [55, 200] on div "Discover" at bounding box center [66, 199] width 75 height 5
type input "Discover"
type input "[STREET_ADDRESS]"
type input "[GEOGRAPHIC_DATA]"
select select "36"
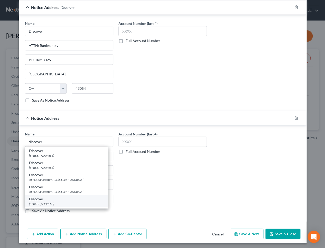
type input "43054"
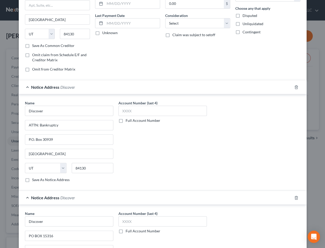
scroll to position [0, 0]
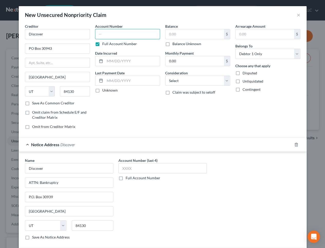
click at [109, 34] on input "text" at bounding box center [127, 34] width 65 height 10
type input "6019"
type input "03/2020"
click at [202, 35] on input "text" at bounding box center [194, 34] width 58 height 10
type input "8,702"
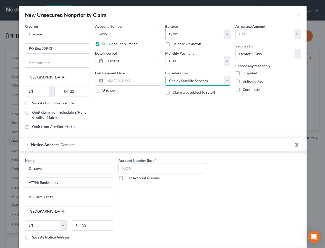
select select "2"
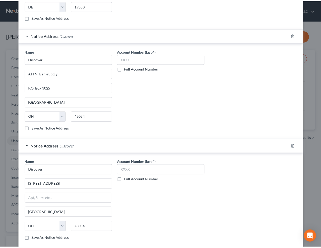
scroll to position [358, 0]
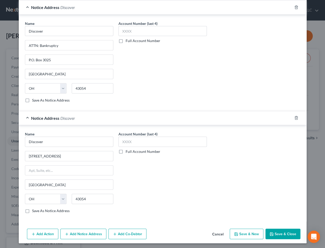
click at [278, 231] on button "Save & Close" at bounding box center [282, 234] width 35 height 11
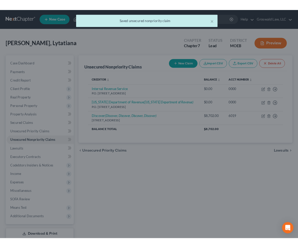
scroll to position [0, 0]
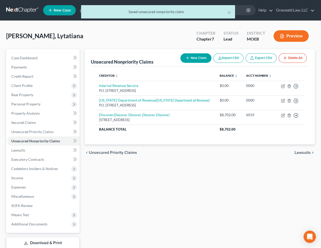
click at [190, 57] on button "New Claim" at bounding box center [195, 57] width 31 height 9
select select "0"
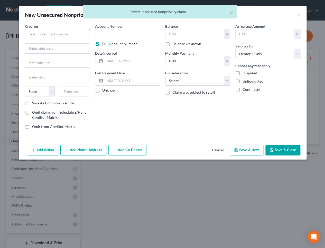
click at [65, 33] on input "text" at bounding box center [57, 34] width 65 height 10
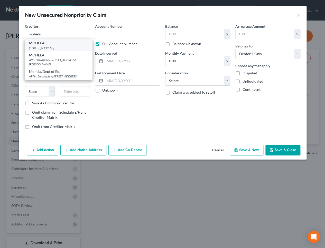
click at [63, 47] on div "[STREET_ADDRESS]" at bounding box center [58, 48] width 59 height 4
type input "MOHELA"
type input "[STREET_ADDRESS]"
type input "Chesterfield"
select select "26"
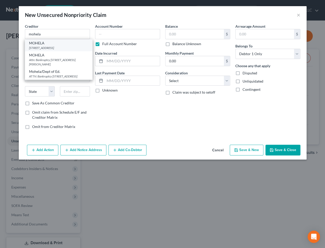
type input "63005"
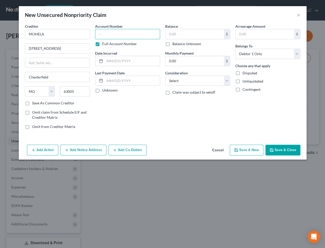
click at [128, 33] on input "text" at bounding box center [127, 34] width 65 height 10
type input "0703"
type input "01/2018"
type input "4,585"
select select "17"
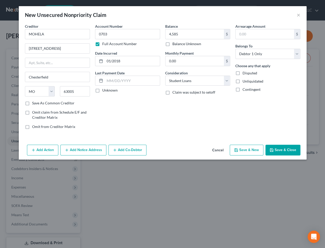
click at [240, 148] on button "Save & New" at bounding box center [246, 150] width 34 height 11
select select "0"
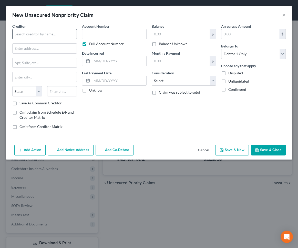
drag, startPoint x: 152, startPoint y: 110, endPoint x: 42, endPoint y: 34, distance: 133.3
click at [145, 105] on div "Creditor * State [US_STATE] AK AR AZ CA CO CT DE DC [GEOGRAPHIC_DATA] [GEOGRAPH…" at bounding box center [149, 79] width 279 height 110
click at [35, 33] on input "text" at bounding box center [44, 34] width 65 height 10
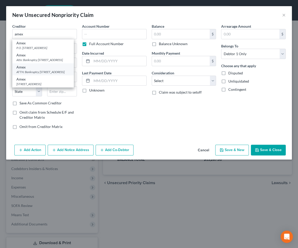
click at [53, 74] on div "ATTN: Bankruptcy [STREET_ADDRESS]" at bounding box center [42, 72] width 53 height 4
type input "Amex"
type input "ATTN: Bankruptcy"
type input "PO Box 981537"
type input "[GEOGRAPHIC_DATA]"
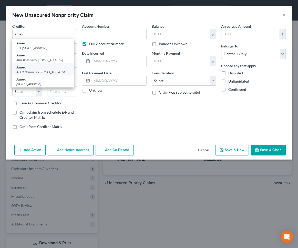
select select "45"
type input "79998"
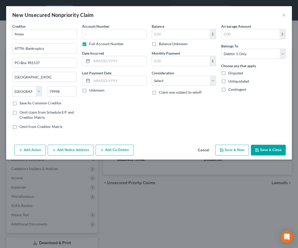
click at [67, 151] on button "Add Notice Address" at bounding box center [71, 150] width 46 height 11
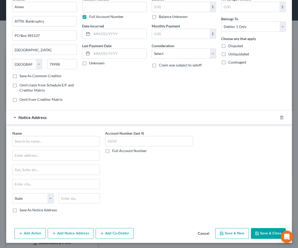
scroll to position [27, 0]
click at [49, 139] on input "text" at bounding box center [56, 141] width 88 height 10
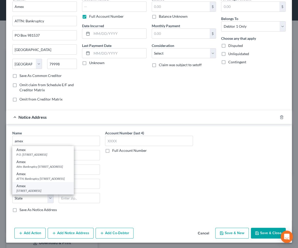
click at [47, 189] on div "[STREET_ADDRESS]" at bounding box center [42, 191] width 53 height 4
type input "Amex"
type input "PO Box 981535"
type input "[GEOGRAPHIC_DATA]"
select select "45"
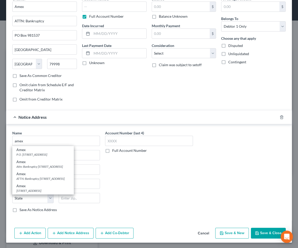
type input "79998"
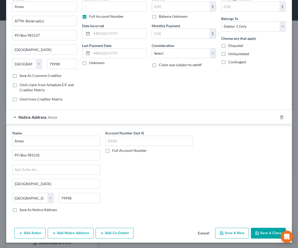
click at [64, 231] on button "Add Notice Address" at bounding box center [71, 233] width 46 height 11
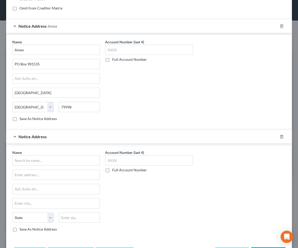
scroll to position [122, 0]
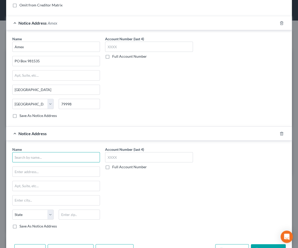
click at [43, 158] on input "text" at bounding box center [56, 157] width 88 height 10
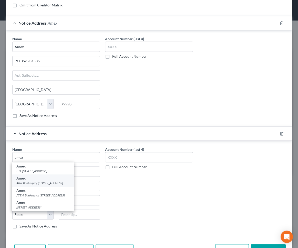
click at [46, 183] on div "Attn: Bankruptcy [STREET_ADDRESS]" at bounding box center [42, 183] width 53 height 4
type input "Amex"
type input "Attn: Bankruptcy"
type input "PO Box 981540"
type input "[GEOGRAPHIC_DATA]"
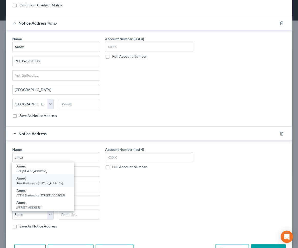
select select "45"
type input "79998"
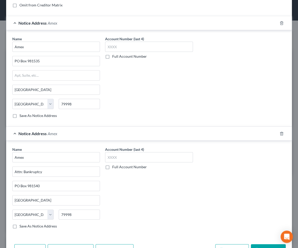
scroll to position [0, 0]
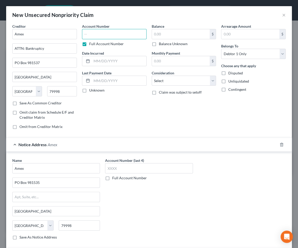
drag, startPoint x: 102, startPoint y: 34, endPoint x: 103, endPoint y: 41, distance: 7.0
click at [103, 33] on input "text" at bounding box center [114, 34] width 65 height 10
type input "6153"
drag, startPoint x: 107, startPoint y: 61, endPoint x: 98, endPoint y: 64, distance: 10.1
click at [98, 64] on input "03/020" at bounding box center [119, 61] width 55 height 10
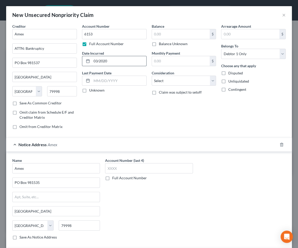
type input "03/2020"
type input "3,681"
select select "2"
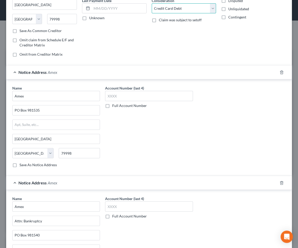
scroll to position [138, 0]
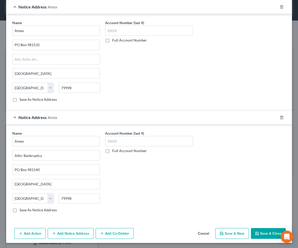
click at [226, 233] on button "Save & New" at bounding box center [233, 233] width 34 height 11
select select "0"
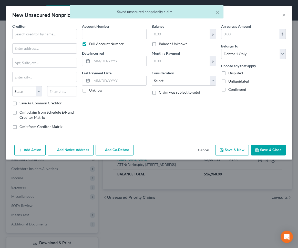
scroll to position [0, 0]
click at [43, 33] on input "text" at bounding box center [44, 34] width 65 height 10
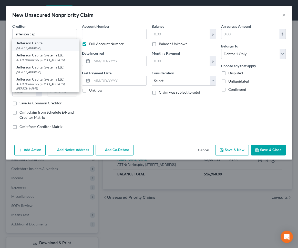
click at [44, 44] on div "Jefferson Capital" at bounding box center [45, 43] width 59 height 5
type input "Jefferson Capital"
type input "[STREET_ADDRESS]"
type input "Sartell"
select select "24"
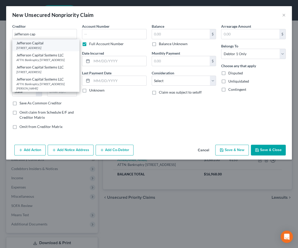
type input "56377"
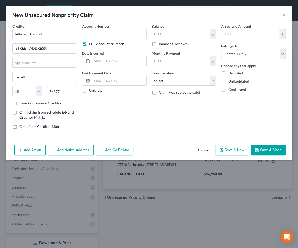
click at [59, 149] on button "Add Notice Address" at bounding box center [71, 150] width 46 height 11
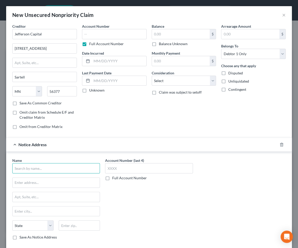
click at [45, 169] on input "text" at bounding box center [56, 168] width 88 height 10
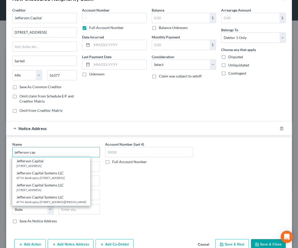
scroll to position [23, 0]
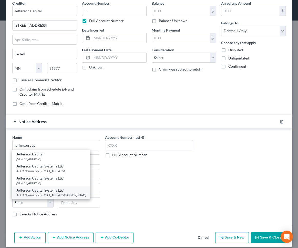
click at [54, 193] on div "ATTN: Bankruptcy [STREET_ADDRESS][PERSON_NAME]" at bounding box center [51, 195] width 70 height 4
type input "Jefferson Capital Systems LLC"
type input "ATTN: Bankruptcy"
type input "[STREET_ADDRESS][PERSON_NAME]"
type input "Saint Cloud"
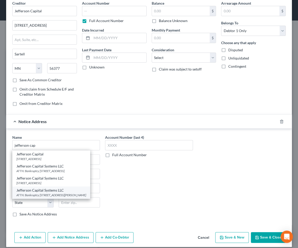
select select "24"
type input "56303"
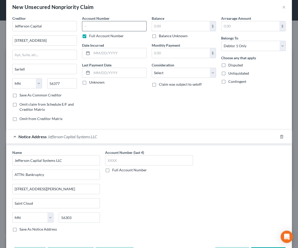
scroll to position [0, 0]
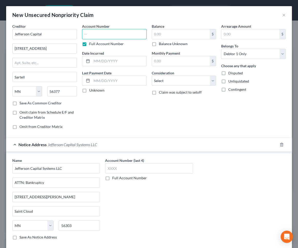
click at [92, 31] on input "text" at bounding box center [114, 34] width 65 height 10
type input "3003"
type input "12/2024"
type input "1,940"
select select "14"
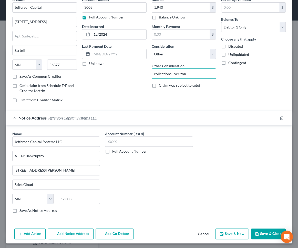
scroll to position [27, 0]
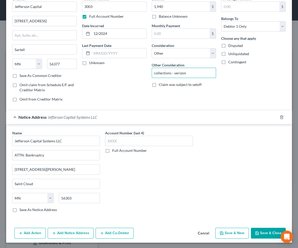
type input "collections - verizon"
click at [77, 231] on button "Add Notice Address" at bounding box center [71, 233] width 46 height 11
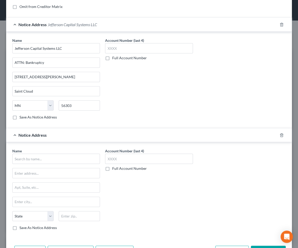
scroll to position [121, 0]
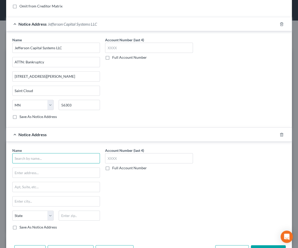
click at [34, 156] on input "text" at bounding box center [56, 158] width 88 height 10
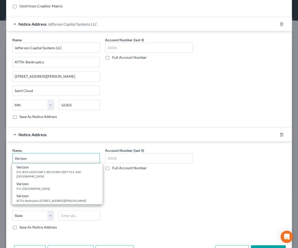
type input "Verizon"
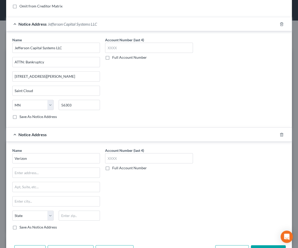
drag, startPoint x: 260, startPoint y: 211, endPoint x: 164, endPoint y: 197, distance: 96.7
click at [257, 209] on div "Name * Verizon State [US_STATE] AK AR AZ CA CO CT DE DC [GEOGRAPHIC_DATA] [GEOG…" at bounding box center [149, 191] width 279 height 86
click at [55, 171] on input "text" at bounding box center [56, 173] width 87 height 10
paste input "[DOMAIN_NAME] 408"
type input "[DOMAIN_NAME] 408"
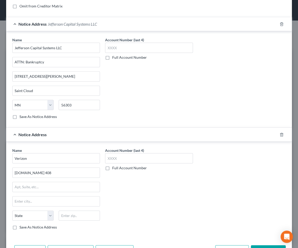
drag, startPoint x: 198, startPoint y: 220, endPoint x: 165, endPoint y: 220, distance: 32.6
click at [195, 220] on div "Name * Verizon [DOMAIN_NAME] [GEOGRAPHIC_DATA][US_STATE] AZ CA CO CT DE DC [GEO…" at bounding box center [149, 191] width 279 height 86
click at [92, 216] on input "text" at bounding box center [79, 216] width 41 height 10
paste input "07101"
type input "07101"
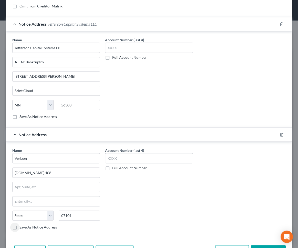
type input "[GEOGRAPHIC_DATA]"
select select "33"
click at [20, 226] on label "Save As Notice Address" at bounding box center [38, 227] width 37 height 5
click at [22, 226] on input "Save As Notice Address" at bounding box center [23, 226] width 3 height 3
checkbox input "true"
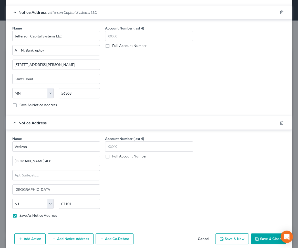
scroll to position [138, 0]
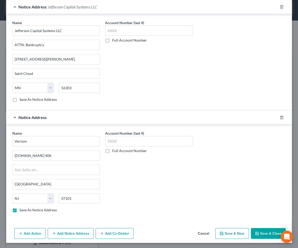
click at [81, 231] on button "Add Notice Address" at bounding box center [71, 233] width 46 height 11
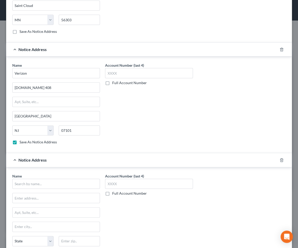
scroll to position [208, 0]
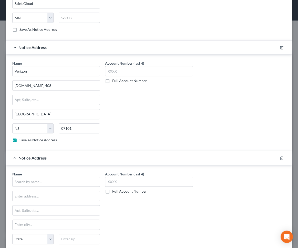
drag, startPoint x: 149, startPoint y: 200, endPoint x: 97, endPoint y: 189, distance: 52.9
click at [146, 200] on div "Account Number (last 4) Full Account Number" at bounding box center [149, 214] width 93 height 86
click at [66, 184] on input "text" at bounding box center [56, 182] width 88 height 10
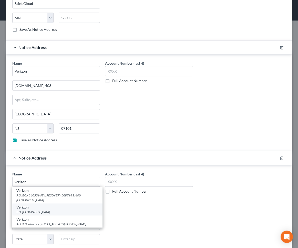
click at [60, 210] on div "P.O. [GEOGRAPHIC_DATA]" at bounding box center [57, 212] width 82 height 4
type input "Verizon"
type input "P.O. Box 650051"
type input "[GEOGRAPHIC_DATA]"
select select "45"
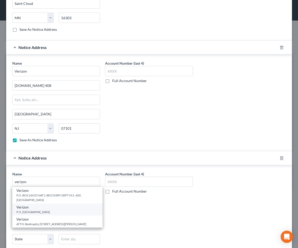
type input "75265"
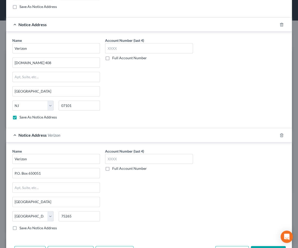
scroll to position [248, 0]
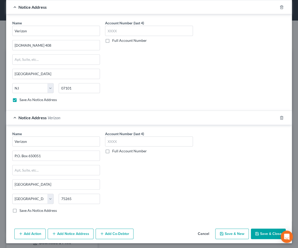
click at [60, 232] on button "Add Notice Address" at bounding box center [71, 234] width 46 height 11
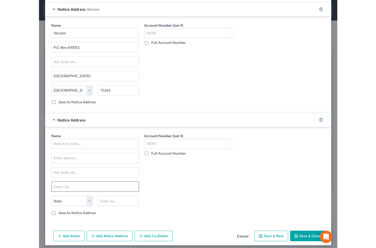
scroll to position [358, 0]
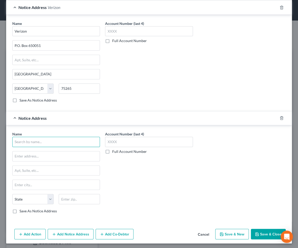
click at [32, 141] on input "text" at bounding box center [56, 142] width 88 height 10
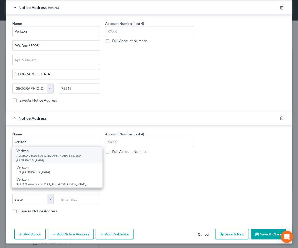
click at [48, 153] on div "P.O. BOX 26055 NAT'L RECOVERY DEPT M.S. 400, [GEOGRAPHIC_DATA]" at bounding box center [57, 157] width 82 height 9
type input "Verizon"
type input "P.O. BOX 26055"
type input "NAT'L RECOVERY DEPT M.S. 400"
type input "[GEOGRAPHIC_DATA]"
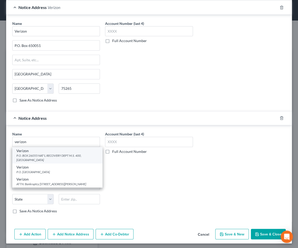
select select "24"
type input "55426"
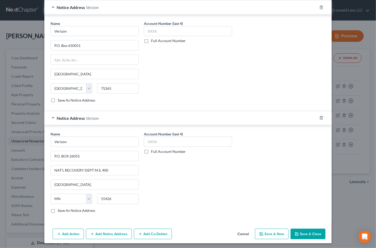
drag, startPoint x: 229, startPoint y: 191, endPoint x: 210, endPoint y: 207, distance: 24.4
click at [229, 191] on div "Account Number (last 4) Full Account Number" at bounding box center [187, 174] width 93 height 86
click at [110, 233] on button "Add Notice Address" at bounding box center [109, 234] width 46 height 11
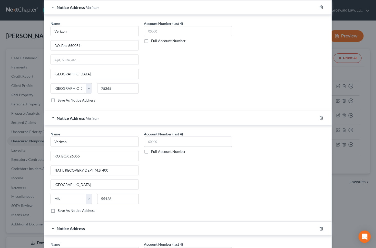
scroll to position [382, 0]
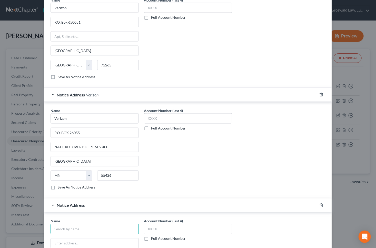
click at [71, 231] on input "text" at bounding box center [95, 229] width 88 height 10
type input "c"
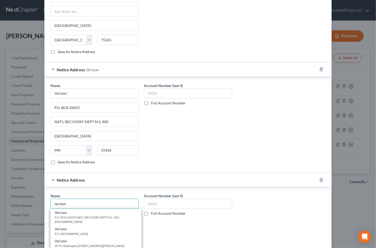
scroll to position [469, 0]
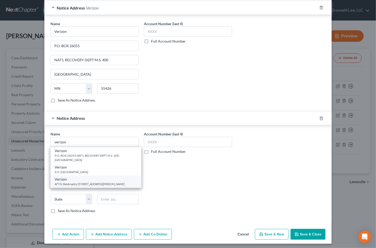
click at [84, 182] on div "ATTN: Bankruptcy [STREET_ADDRESS][PERSON_NAME]" at bounding box center [96, 184] width 83 height 4
type input "Verizon"
type input "ATTN: Bankruptcy"
type input "[STREET_ADDRESS]"
type input "Saint [PERSON_NAME]"
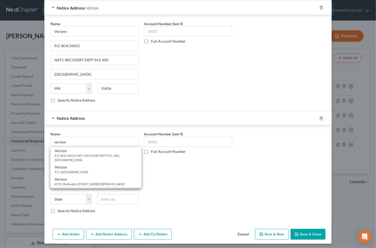
select select "26"
type input "63304"
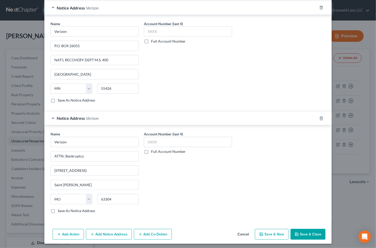
click at [297, 233] on icon "button" at bounding box center [297, 234] width 4 height 4
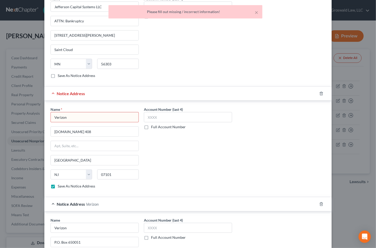
scroll to position [163, 0]
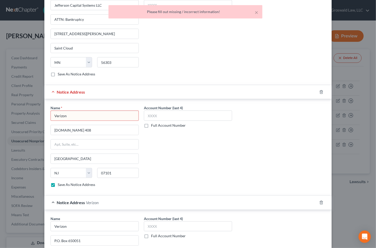
click at [52, 116] on input "Verizon" at bounding box center [95, 116] width 88 height 10
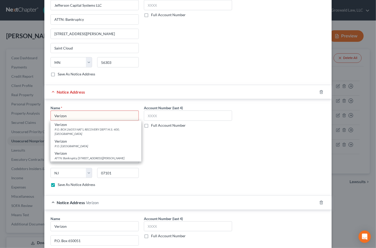
click at [80, 112] on input "Verizon" at bounding box center [95, 116] width 88 height 10
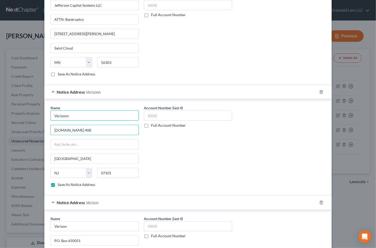
click at [77, 117] on input "Verizonn" at bounding box center [95, 116] width 88 height 10
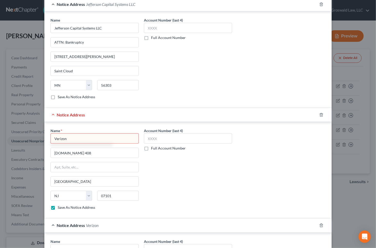
scroll to position [140, 0]
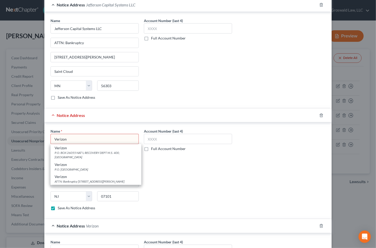
click at [100, 141] on input "Verizon" at bounding box center [95, 139] width 88 height 10
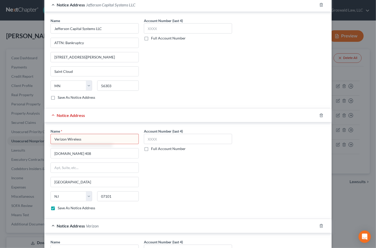
type input "Verizon Wireless"
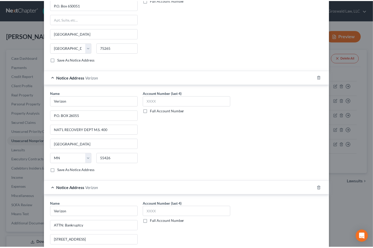
scroll to position [469, 0]
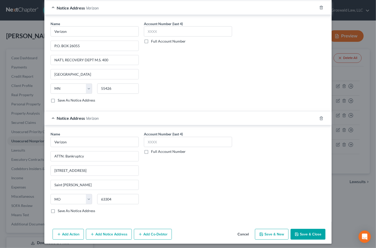
click at [298, 233] on button "Save & Close" at bounding box center [308, 234] width 35 height 11
checkbox input "false"
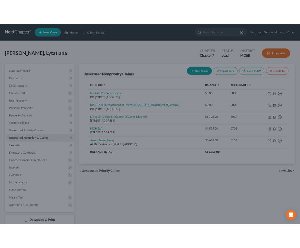
scroll to position [0, 0]
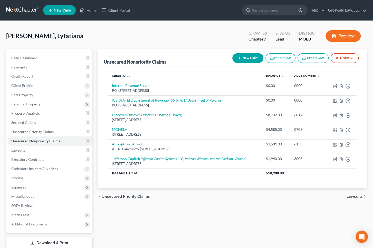
click at [245, 56] on button "New Claim" at bounding box center [247, 57] width 31 height 9
select select "0"
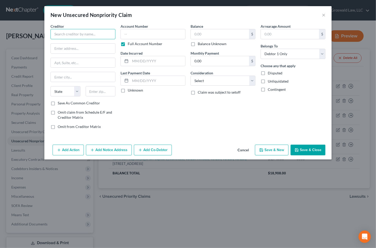
click at [64, 33] on input "text" at bounding box center [83, 34] width 65 height 10
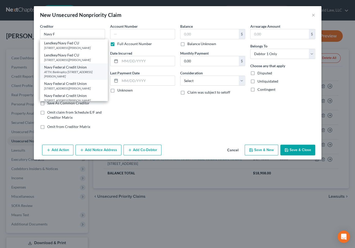
click at [72, 72] on div "ATTN: Bankruptcy [STREET_ADDRESS][PERSON_NAME]" at bounding box center [73, 74] width 59 height 9
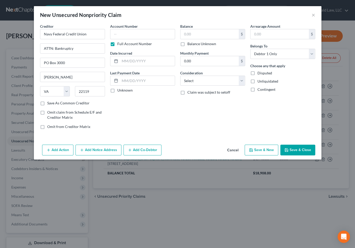
click at [200, 122] on div "Balance $ Balance Unknown Balance Undetermined $ Balance Unknown Monthly Paymen…" at bounding box center [213, 79] width 70 height 110
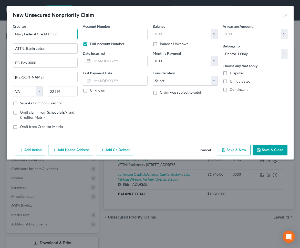
drag, startPoint x: -15, startPoint y: 33, endPoint x: -48, endPoint y: 33, distance: 32.6
click at [0, 33] on html "Home New Case Client Portal Groswald Law, LLC [PERSON_NAME][EMAIL_ADDRESS][DOMA…" at bounding box center [150, 148] width 300 height 296
click at [56, 150] on line "button" at bounding box center [54, 150] width 2 height 0
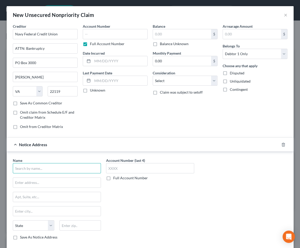
click at [44, 168] on input "text" at bounding box center [57, 168] width 88 height 10
paste input "Navy Federal Credit Union"
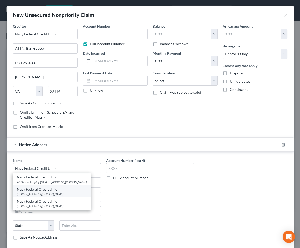
click at [55, 192] on div "[STREET_ADDRESS][PERSON_NAME]" at bounding box center [52, 194] width 70 height 4
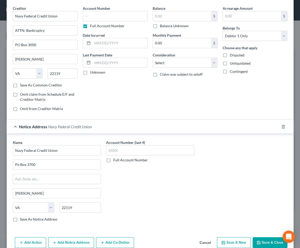
scroll to position [27, 0]
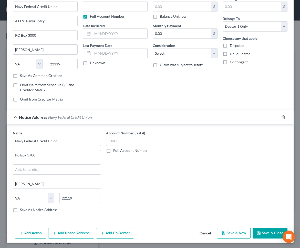
click at [56, 234] on icon "button" at bounding box center [55, 233] width 4 height 4
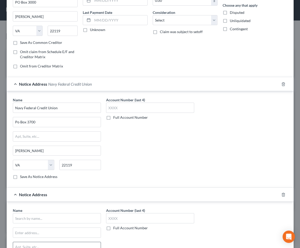
scroll to position [121, 0]
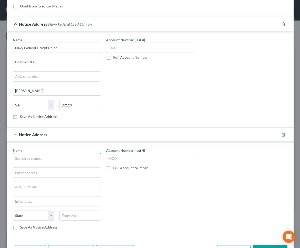
click at [33, 157] on input "text" at bounding box center [57, 158] width 88 height 10
paste input "Navy Federal Credit Union"
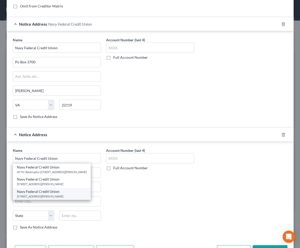
click at [44, 196] on div "[STREET_ADDRESS][PERSON_NAME]" at bounding box center [52, 196] width 70 height 4
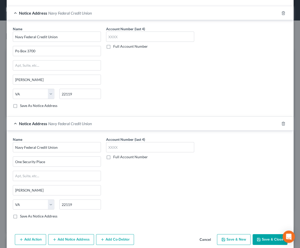
scroll to position [138, 0]
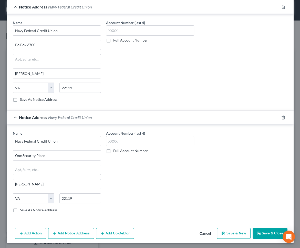
click at [61, 235] on button "Add Notice Address" at bounding box center [71, 233] width 46 height 11
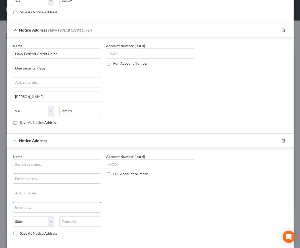
scroll to position [231, 0]
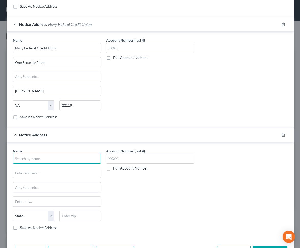
drag, startPoint x: 45, startPoint y: 160, endPoint x: 38, endPoint y: 148, distance: 13.9
click at [41, 155] on input "text" at bounding box center [57, 159] width 88 height 10
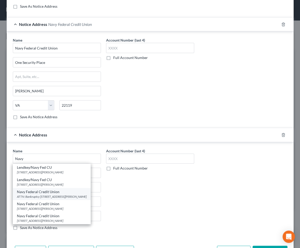
click at [69, 195] on div "ATTN: Bankruptcy [STREET_ADDRESS][PERSON_NAME]" at bounding box center [52, 196] width 70 height 4
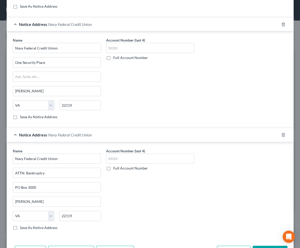
drag, startPoint x: 185, startPoint y: 97, endPoint x: 160, endPoint y: 108, distance: 27.5
click at [185, 97] on div "Account Number (last 4) Full Account Number" at bounding box center [150, 80] width 93 height 86
drag, startPoint x: -12, startPoint y: 185, endPoint x: -21, endPoint y: 185, distance: 9.8
click at [0, 185] on html "Home New Case Client Portal Groswald Law, LLC [PERSON_NAME][EMAIL_ADDRESS][DOMA…" at bounding box center [150, 148] width 300 height 296
paste input "302"
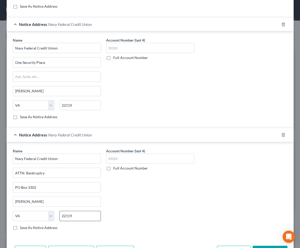
drag, startPoint x: 153, startPoint y: 224, endPoint x: 87, endPoint y: 218, distance: 66.7
click at [149, 223] on div "Account Number (last 4) Full Account Number" at bounding box center [150, 191] width 93 height 86
click at [67, 213] on input "22119" at bounding box center [81, 216] width 42 height 10
click at [112, 215] on div "Account Number (last 4) Full Account Number" at bounding box center [150, 191] width 93 height 86
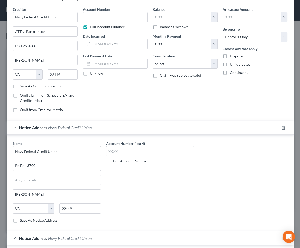
scroll to position [0, 0]
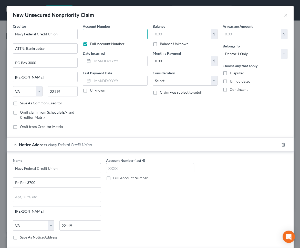
click at [112, 34] on input "text" at bounding box center [115, 34] width 65 height 10
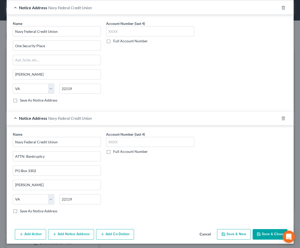
scroll to position [248, 0]
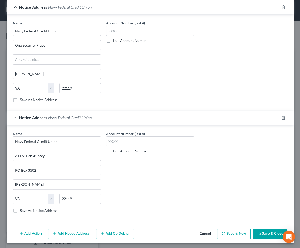
click at [237, 232] on button "Save & New" at bounding box center [234, 234] width 34 height 11
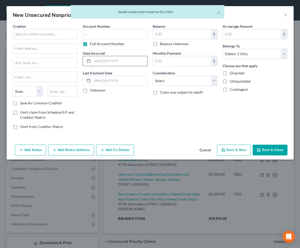
scroll to position [0, 0]
click at [52, 33] on input "text" at bounding box center [45, 34] width 65 height 10
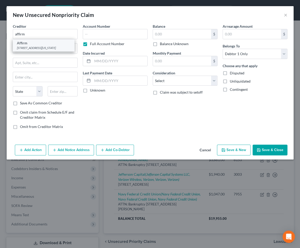
click at [58, 48] on div "[STREET_ADDRESS][US_STATE]" at bounding box center [43, 48] width 53 height 4
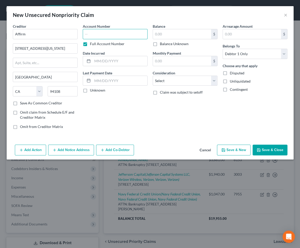
click at [103, 33] on input "text" at bounding box center [115, 34] width 65 height 10
click at [174, 32] on input "53" at bounding box center [182, 34] width 58 height 10
click at [226, 151] on icon "button" at bounding box center [224, 150] width 4 height 4
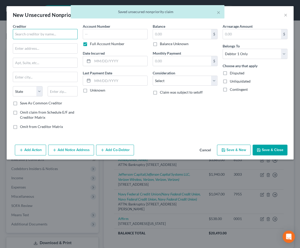
click at [18, 33] on input "text" at bounding box center [45, 34] width 65 height 10
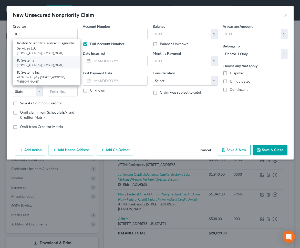
click at [48, 67] on div "[STREET_ADDRESS][PERSON_NAME]" at bounding box center [46, 65] width 59 height 4
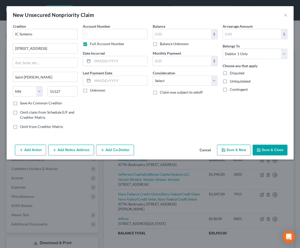
click at [66, 151] on button "Add Notice Address" at bounding box center [71, 150] width 46 height 11
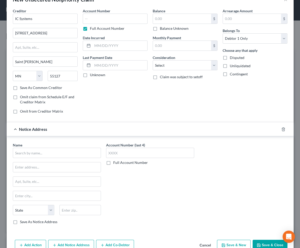
scroll to position [27, 0]
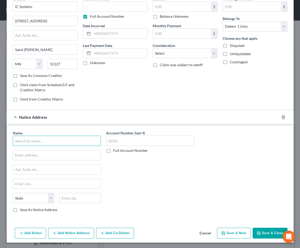
click at [31, 142] on input "text" at bounding box center [57, 141] width 88 height 10
click at [0, 141] on html "Home New Case Client Portal Groswald Law, LLC [PERSON_NAME][EMAIL_ADDRESS][DOMA…" at bounding box center [150, 149] width 300 height 298
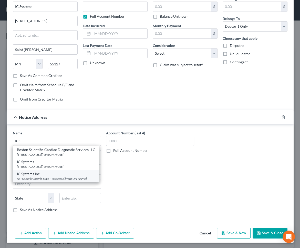
click at [29, 176] on div "IC Systems Inc" at bounding box center [56, 173] width 79 height 5
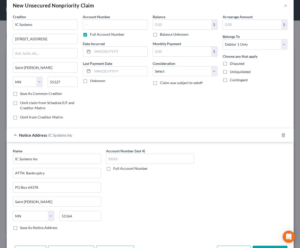
scroll to position [0, 0]
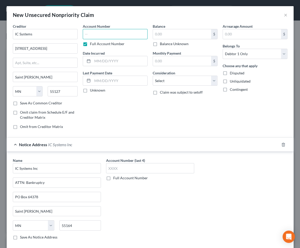
click at [96, 36] on input "text" at bounding box center [115, 34] width 65 height 10
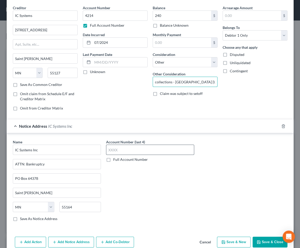
scroll to position [27, 0]
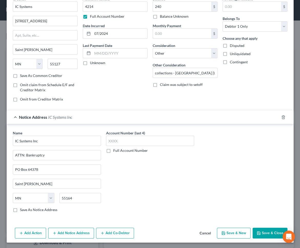
click at [225, 232] on button "Save & New" at bounding box center [234, 233] width 34 height 11
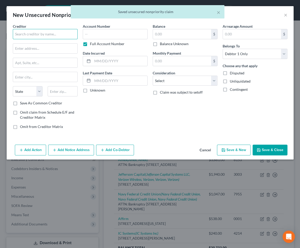
click at [30, 35] on input "text" at bounding box center [45, 34] width 65 height 10
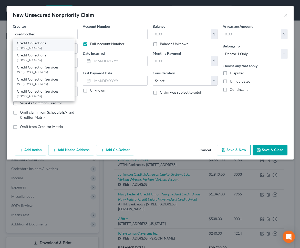
click at [30, 50] on div "[STREET_ADDRESS]" at bounding box center [43, 48] width 53 height 4
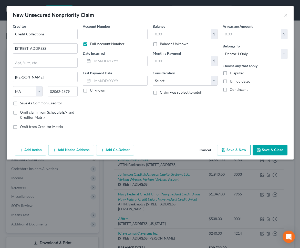
click at [59, 149] on button "Add Notice Address" at bounding box center [71, 150] width 46 height 11
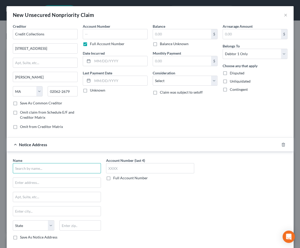
click at [53, 169] on input "text" at bounding box center [57, 168] width 88 height 10
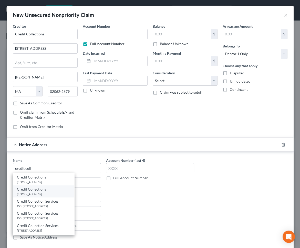
click at [51, 192] on div "[STREET_ADDRESS]" at bounding box center [43, 194] width 53 height 4
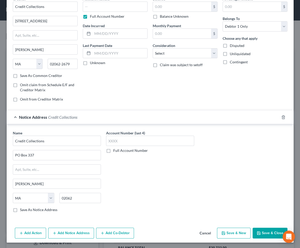
click at [63, 231] on button "Add Notice Address" at bounding box center [71, 233] width 46 height 11
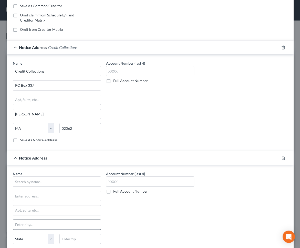
scroll to position [98, 0]
drag, startPoint x: 43, startPoint y: 174, endPoint x: 43, endPoint y: 180, distance: 5.4
click at [43, 175] on div "Name *" at bounding box center [57, 179] width 88 height 16
click at [43, 180] on input "text" at bounding box center [57, 181] width 88 height 10
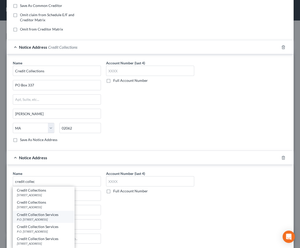
click at [46, 219] on div "P.O. [STREET_ADDRESS]" at bounding box center [43, 219] width 53 height 4
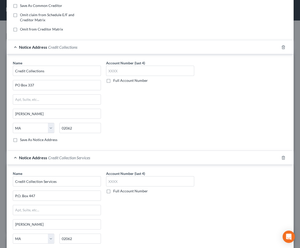
scroll to position [138, 0]
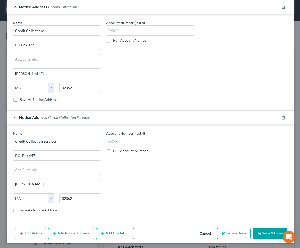
click at [62, 231] on button "Add Notice Address" at bounding box center [71, 233] width 46 height 11
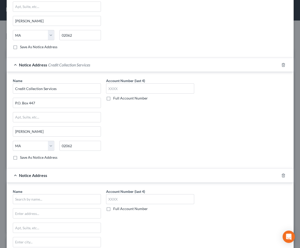
scroll to position [248, 0]
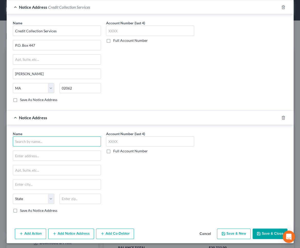
click at [39, 141] on input "text" at bounding box center [57, 142] width 88 height 10
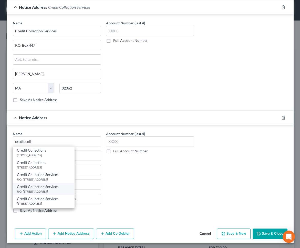
click at [44, 190] on div "P.O. [STREET_ADDRESS]" at bounding box center [43, 191] width 53 height 4
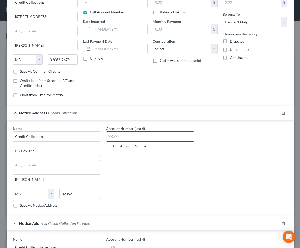
scroll to position [0, 0]
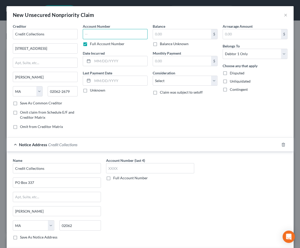
click at [112, 34] on input "text" at bounding box center [115, 34] width 65 height 10
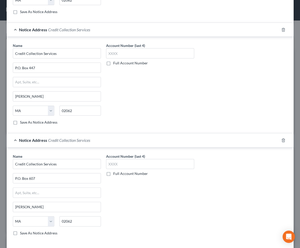
scroll to position [248, 0]
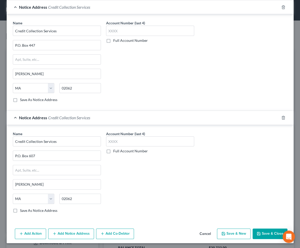
click at [266, 233] on button "Save & Close" at bounding box center [270, 234] width 35 height 11
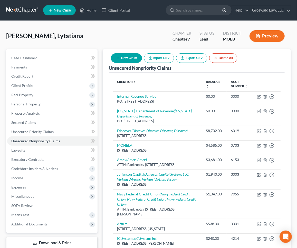
click at [44, 37] on span "[PERSON_NAME], Lytatiana" at bounding box center [44, 35] width 77 height 7
drag, startPoint x: 116, startPoint y: 26, endPoint x: 122, endPoint y: 33, distance: 8.6
click at [117, 27] on div "[PERSON_NAME], Lytatiana Upgraded Chapter Chapter 7 Status Lead District MOEB P…" at bounding box center [148, 168] width 297 height 294
click at [125, 56] on button "New Claim" at bounding box center [126, 57] width 31 height 9
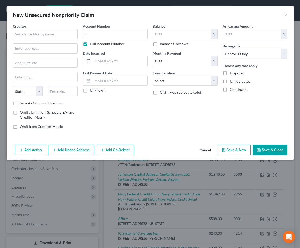
drag, startPoint x: 182, startPoint y: 123, endPoint x: 135, endPoint y: 96, distance: 54.5
click at [182, 121] on div "Balance $ Balance Unknown Balance Undetermined $ Balance Unknown Monthly Paymen…" at bounding box center [185, 79] width 70 height 110
click at [23, 34] on input "text" at bounding box center [45, 34] width 65 height 10
paste input "FRONT PAGE LOFTS BY KDG REAL ES"
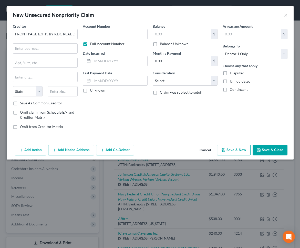
drag, startPoint x: 183, startPoint y: 125, endPoint x: 145, endPoint y: 112, distance: 41.0
click at [182, 124] on div "Balance $ Balance Unknown Balance Undetermined $ Balance Unknown Monthly Paymen…" at bounding box center [185, 79] width 70 height 110
click at [32, 46] on input "text" at bounding box center [45, 49] width 64 height 10
paste input "[STREET_ADDRESS][PERSON_NAME]"
drag, startPoint x: 203, startPoint y: 23, endPoint x: 152, endPoint y: 32, distance: 52.3
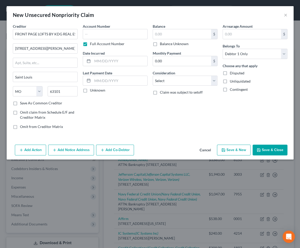
click at [203, 24] on div "Balance $ Balance Unknown Balance Undetermined $ Balance Unknown" at bounding box center [185, 35] width 65 height 23
click at [113, 34] on input "text" at bounding box center [115, 34] width 65 height 10
paste input "2322-AC06862"
click at [181, 84] on select "Select Cable / Satellite Services Collection Agency Credit Card Debt Debt Couns…" at bounding box center [185, 81] width 65 height 10
click at [153, 76] on select "Select Cable / Satellite Services Collection Agency Credit Card Debt Debt Couns…" at bounding box center [185, 81] width 65 height 10
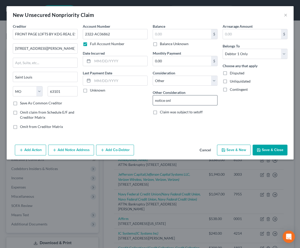
click at [200, 98] on input "notice onl" at bounding box center [185, 100] width 64 height 10
click at [105, 113] on div "Account Number 2322-AC06862 Full Account Number Date Incurred Last Payment Date…" at bounding box center [115, 79] width 70 height 110
click at [40, 34] on input "FRONT PAGE LOFTS BY KDG REAL ES" at bounding box center [45, 34] width 65 height 10
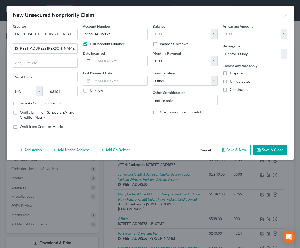
click at [81, 149] on button "Add Notice Address" at bounding box center [71, 150] width 46 height 11
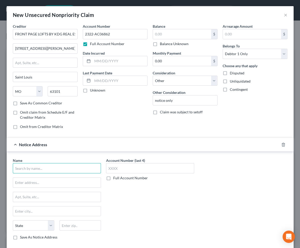
click at [30, 166] on input "text" at bounding box center [57, 168] width 88 height 10
paste input "FRONT PAGE LOFTS BY KDG REAL ES"
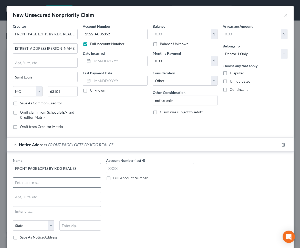
drag, startPoint x: 42, startPoint y: 179, endPoint x: 36, endPoint y: 178, distance: 5.5
click at [41, 179] on input "text" at bounding box center [57, 183] width 88 height 10
drag, startPoint x: 158, startPoint y: 220, endPoint x: 51, endPoint y: 177, distance: 115.7
click at [147, 211] on div "Account Number (last 4) Full Account Number" at bounding box center [150, 201] width 93 height 86
click at [50, 180] on input "c/o" at bounding box center [57, 183] width 88 height 10
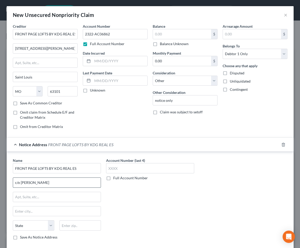
paste input "[PERSON_NAME]"
drag, startPoint x: 179, startPoint y: 214, endPoint x: 139, endPoint y: 203, distance: 41.8
click at [174, 212] on div "Account Number (last 4) Full Account Number" at bounding box center [150, 201] width 93 height 86
click at [83, 192] on input "text" at bounding box center [57, 197] width 88 height 10
paste input "[STREET_ADDRESS]"
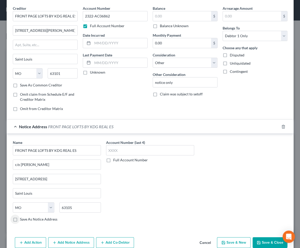
scroll to position [27, 0]
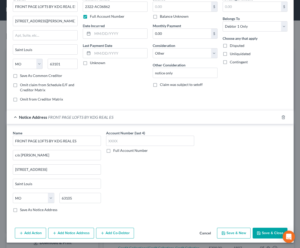
drag, startPoint x: 267, startPoint y: 232, endPoint x: 209, endPoint y: 98, distance: 145.8
click at [267, 231] on button "Save & Close" at bounding box center [270, 233] width 35 height 11
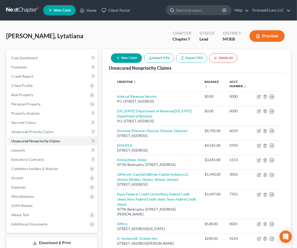
drag, startPoint x: 152, startPoint y: 41, endPoint x: 223, endPoint y: 5, distance: 80.1
click at [152, 40] on div "[PERSON_NAME], Lytatiana Upgraded Chapter Chapter 7 Status Lead District MOEB P…" at bounding box center [148, 38] width 285 height 22
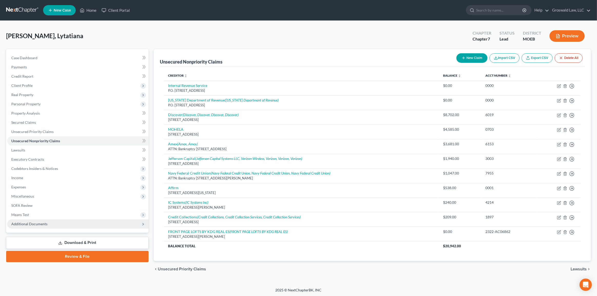
click at [73, 221] on span "Additional Documents" at bounding box center [77, 224] width 141 height 9
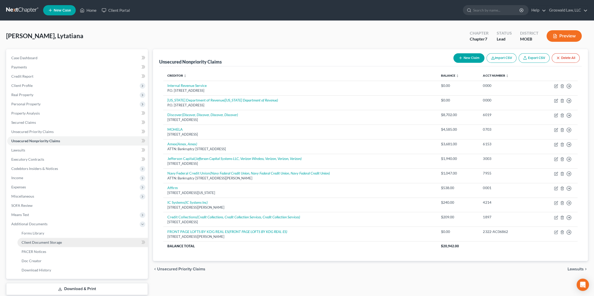
click at [73, 240] on link "Client Document Storage" at bounding box center [82, 242] width 130 height 9
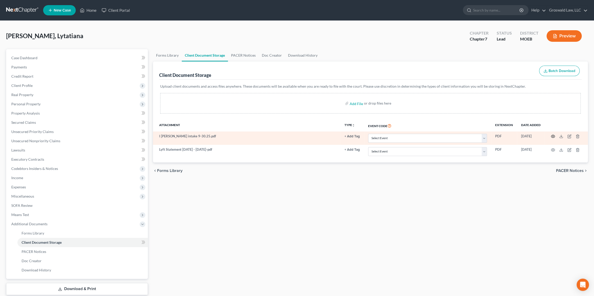
click at [412, 137] on icon "button" at bounding box center [553, 136] width 4 height 4
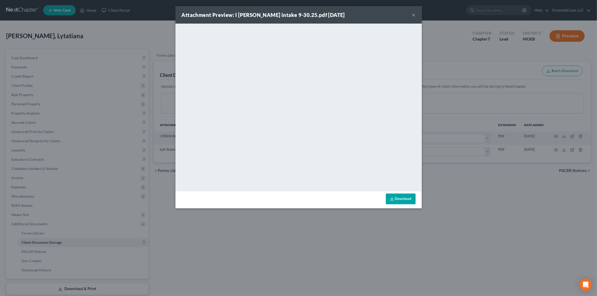
click at [403, 200] on link "Download" at bounding box center [401, 199] width 30 height 11
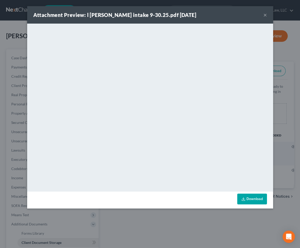
click at [266, 14] on button "×" at bounding box center [266, 15] width 4 height 6
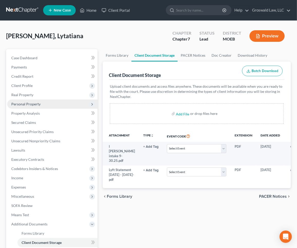
click at [26, 104] on span "Personal Property" at bounding box center [25, 104] width 29 height 4
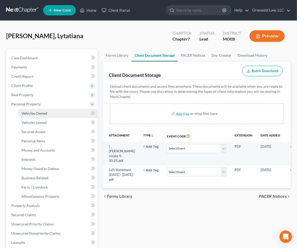
click at [36, 113] on span "Vehicles Owned" at bounding box center [35, 113] width 26 height 4
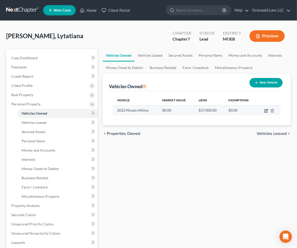
click at [266, 110] on icon "button" at bounding box center [266, 110] width 2 height 2
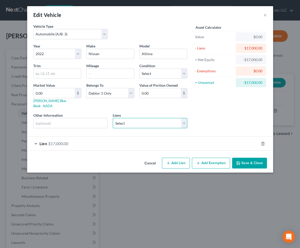
click at [134, 118] on select "Select Exeter Finance - $19,132.00 Arsenal Credit Union - $19,009.00 OnPath Fed…" at bounding box center [150, 123] width 75 height 10
click at [60, 144] on div "Lien $17,000.00" at bounding box center [143, 144] width 232 height 14
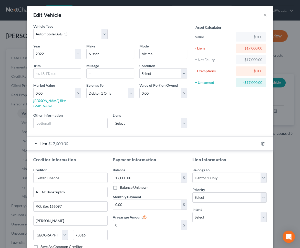
click at [238, 121] on div "Asset Calculator Value $0.00 - Liens $17,000.00 = Net Equity -$17,000.00 - Exem…" at bounding box center [230, 78] width 80 height 109
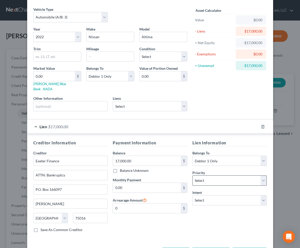
scroll to position [32, 0]
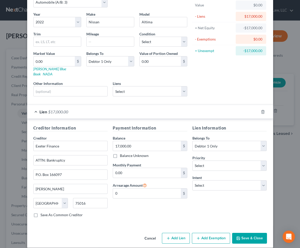
click at [249, 233] on button "Save & Close" at bounding box center [249, 238] width 35 height 11
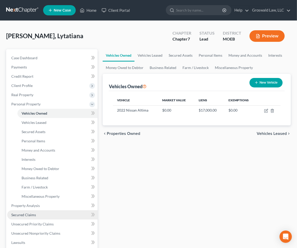
click at [29, 215] on span "Secured Claims" at bounding box center [23, 215] width 25 height 4
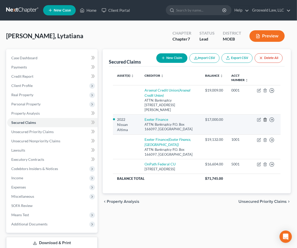
click at [267, 118] on icon "button" at bounding box center [265, 120] width 4 height 4
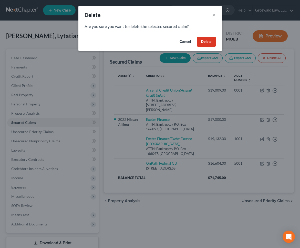
click at [206, 40] on button "Delete" at bounding box center [206, 42] width 19 height 10
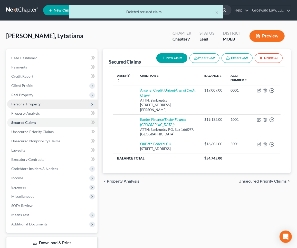
click at [24, 103] on span "Personal Property" at bounding box center [25, 104] width 29 height 4
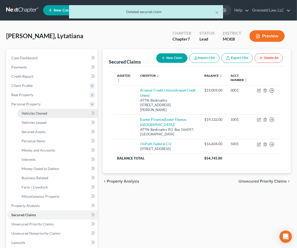
click at [31, 114] on span "Vehicles Owned" at bounding box center [35, 113] width 26 height 4
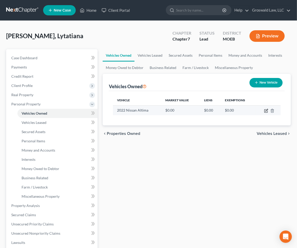
click at [267, 111] on icon "button" at bounding box center [266, 110] width 2 height 2
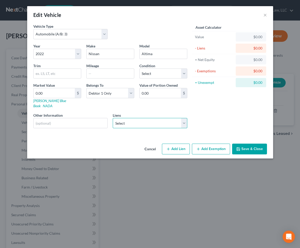
drag, startPoint x: 125, startPoint y: 117, endPoint x: 128, endPoint y: 122, distance: 5.9
click at [125, 118] on select "Select Exeter Finance - $19,132.00 Arsenal Credit Union - $19,009.00 OnPath Fed…" at bounding box center [150, 123] width 75 height 10
click at [113, 118] on select "Select Exeter Finance - $19,132.00 Arsenal Credit Union - $19,009.00 OnPath Fed…" at bounding box center [150, 123] width 75 height 10
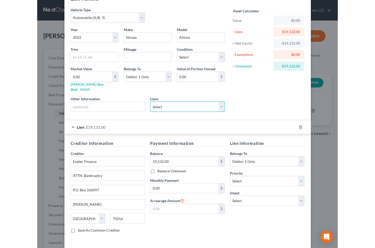
scroll to position [32, 0]
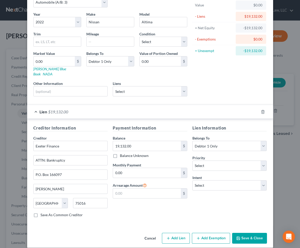
click at [248, 233] on button "Save & Close" at bounding box center [249, 238] width 35 height 11
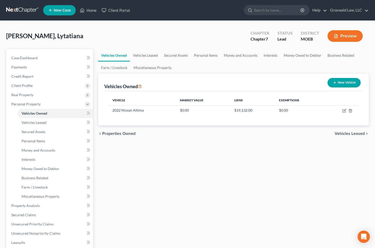
drag, startPoint x: 252, startPoint y: 221, endPoint x: 225, endPoint y: 212, distance: 29.2
click at [251, 220] on div "Vehicles Owned Vehicles Leased Secured Assets Personal Items Money and Accounts…" at bounding box center [233, 202] width 276 height 306
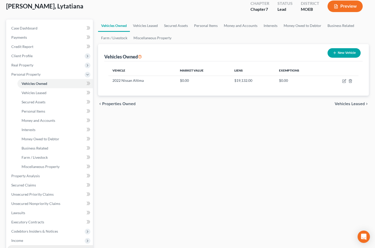
scroll to position [70, 0]
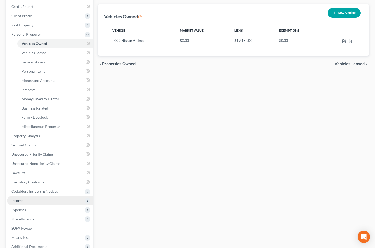
click at [23, 200] on span "Income" at bounding box center [17, 200] width 12 height 4
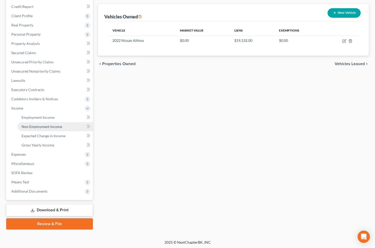
click at [51, 125] on span "Non Employment Income" at bounding box center [42, 126] width 41 height 4
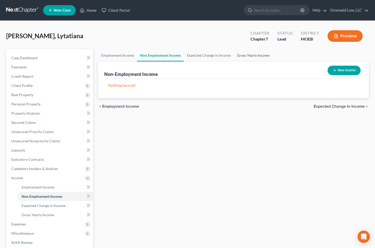
click at [240, 54] on link "Gross Yearly Income" at bounding box center [253, 55] width 39 height 12
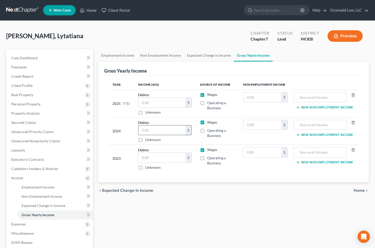
click at [173, 128] on input "text" at bounding box center [161, 130] width 47 height 10
drag, startPoint x: 114, startPoint y: 149, endPoint x: 2, endPoint y: 191, distance: 120.0
click at [114, 149] on div "2023" at bounding box center [120, 158] width 17 height 23
drag, startPoint x: 116, startPoint y: 31, endPoint x: 90, endPoint y: 49, distance: 32.2
click at [115, 33] on div "[PERSON_NAME], Lytatiana Upgraded Chapter Chapter 7 Status Lead District MOEB P…" at bounding box center [187, 38] width 363 height 22
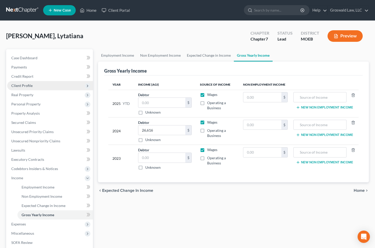
drag, startPoint x: 33, startPoint y: 85, endPoint x: 37, endPoint y: 80, distance: 6.6
click at [33, 86] on span "Client Profile" at bounding box center [50, 85] width 86 height 9
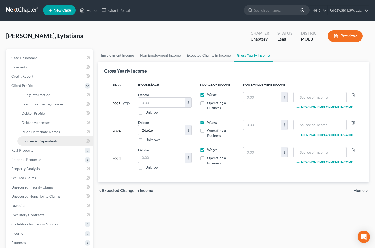
click at [43, 141] on span "Spouses & Dependents" at bounding box center [40, 141] width 36 height 4
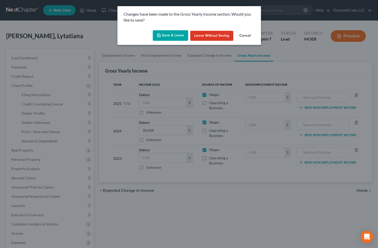
click at [165, 33] on button "Save & Leave" at bounding box center [170, 35] width 35 height 11
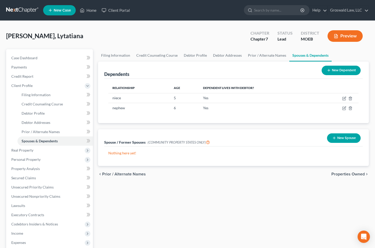
click at [269, 200] on div "Filing Information Credit Counseling Course Debtor Profile Debtor Addresses Pri…" at bounding box center [233, 183] width 276 height 269
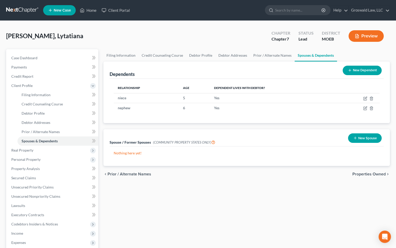
click at [320, 198] on div "Filing Information Credit Counseling Course Debtor Profile Debtor Addresses Pri…" at bounding box center [246, 183] width 291 height 269
drag, startPoint x: 36, startPoint y: 55, endPoint x: 44, endPoint y: 67, distance: 14.0
click at [36, 56] on span "Case Dashboard" at bounding box center [24, 58] width 26 height 4
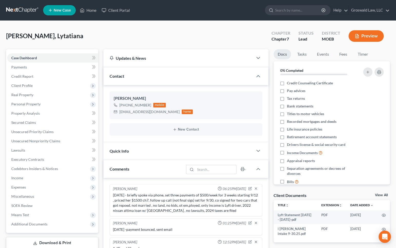
scroll to position [27, 0]
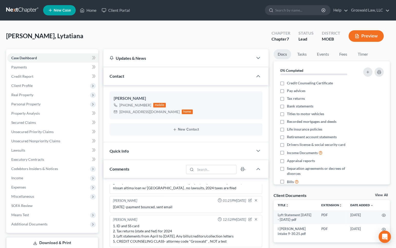
drag, startPoint x: 336, startPoint y: 193, endPoint x: 123, endPoint y: 149, distance: 217.4
click at [336, 193] on div "Client Documents View All" at bounding box center [332, 196] width 116 height 7
click at [58, 139] on span "Unsecured Nonpriority Claims" at bounding box center [35, 141] width 49 height 4
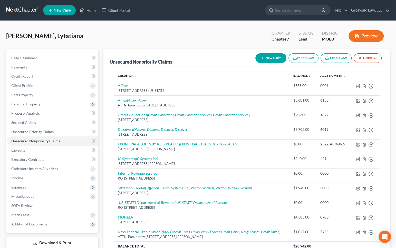
drag, startPoint x: 393, startPoint y: 95, endPoint x: 384, endPoint y: 95, distance: 8.2
click at [393, 95] on div "[PERSON_NAME], Lytatiana Upgraded Chapter Chapter 7 Status Lead District MOEB P…" at bounding box center [198, 154] width 396 height 267
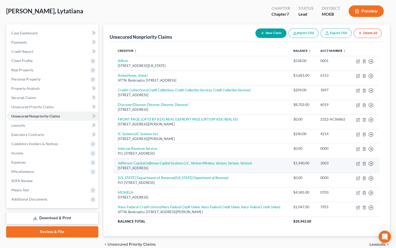
scroll to position [48, 0]
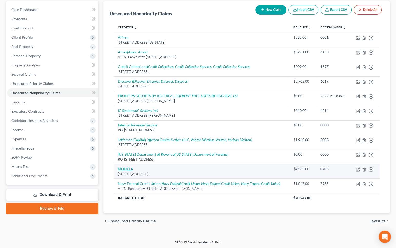
click at [126, 167] on link "MOHELA" at bounding box center [125, 169] width 15 height 4
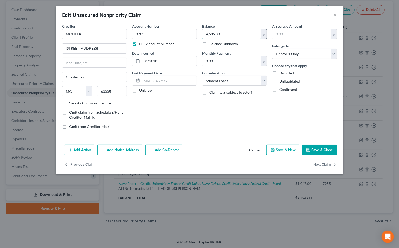
click at [227, 34] on input "4,585.00" at bounding box center [231, 34] width 58 height 10
click at [318, 152] on button "Save & Close" at bounding box center [319, 150] width 35 height 11
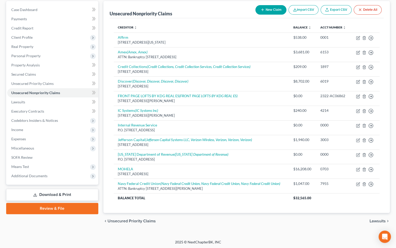
drag, startPoint x: 331, startPoint y: 222, endPoint x: 308, endPoint y: 216, distance: 23.6
click at [331, 222] on div "chevron_left Unsecured Priority Claims Lawsuits chevron_right" at bounding box center [246, 221] width 286 height 16
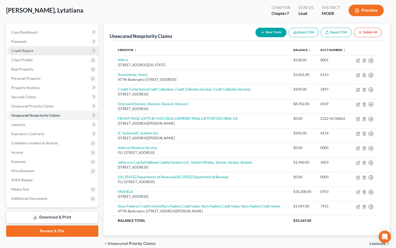
scroll to position [0, 0]
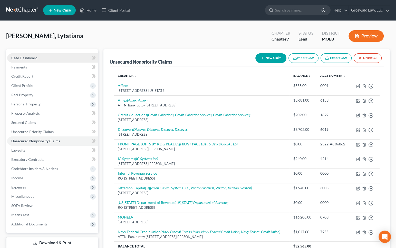
click at [37, 56] on link "Case Dashboard" at bounding box center [52, 57] width 91 height 9
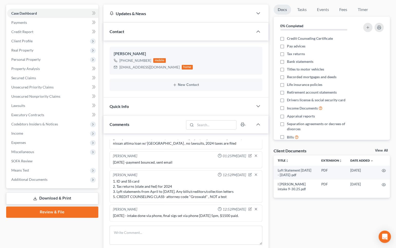
scroll to position [135, 0]
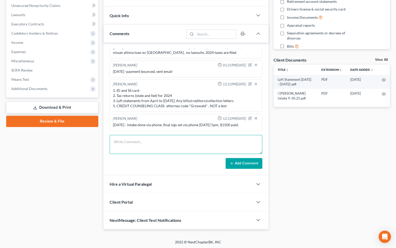
drag, startPoint x: 134, startPoint y: 146, endPoint x: 135, endPoint y: 143, distance: 3.0
click at [134, 146] on textarea at bounding box center [186, 144] width 153 height 19
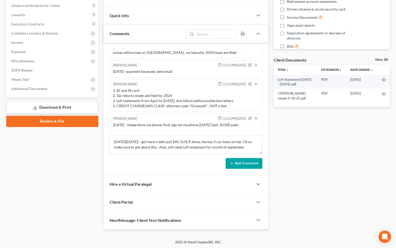
click at [244, 161] on button "Add Comment" at bounding box center [244, 163] width 37 height 11
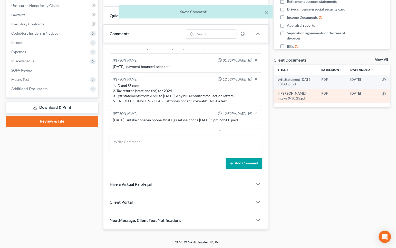
scroll to position [51, 0]
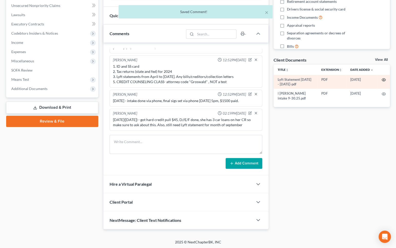
click at [382, 80] on icon "button" at bounding box center [384, 80] width 4 height 4
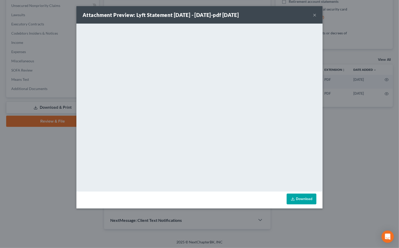
click at [316, 15] on button "×" at bounding box center [315, 15] width 4 height 6
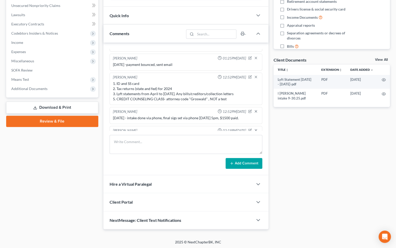
scroll to position [0, 0]
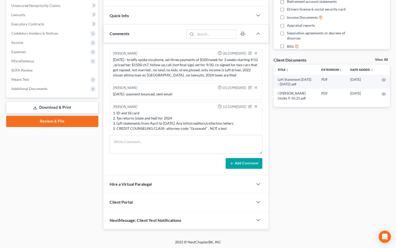
drag, startPoint x: 349, startPoint y: 167, endPoint x: 331, endPoint y: 165, distance: 18.1
click at [349, 167] on div "Docs Tasks Events Fees Timer 0% Completed Nothing here yet! Credit Counseling C…" at bounding box center [331, 72] width 121 height 316
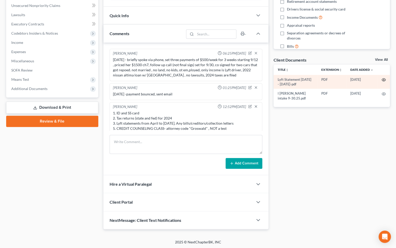
click at [383, 79] on icon "button" at bounding box center [384, 80] width 4 height 4
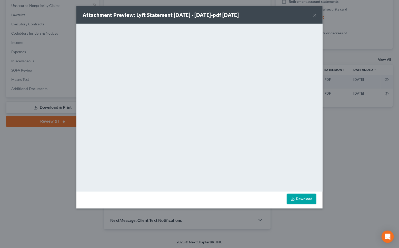
click at [314, 15] on button "×" at bounding box center [315, 15] width 4 height 6
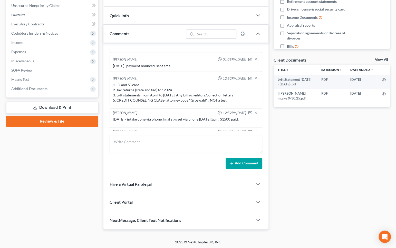
scroll to position [51, 0]
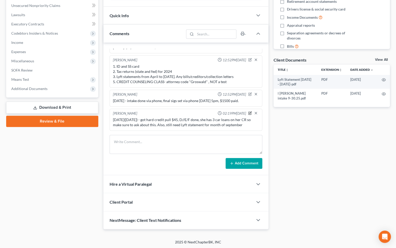
drag, startPoint x: 244, startPoint y: 112, endPoint x: 246, endPoint y: 112, distance: 2.8
click at [246, 112] on div "[PERSON_NAME] 02:19PM[DATE]" at bounding box center [186, 113] width 148 height 5
drag, startPoint x: 246, startPoint y: 112, endPoint x: 242, endPoint y: 123, distance: 11.4
click at [248, 112] on icon "button" at bounding box center [250, 113] width 4 height 4
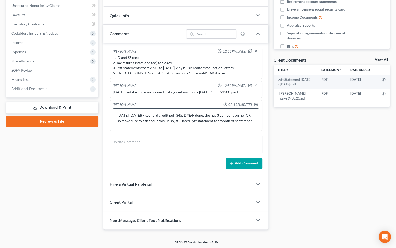
scroll to position [60, 0]
click at [250, 119] on textarea "[DATE]([DATE]) - got hard credit pull $45, D//E/F done, she has 3 car loans on …" at bounding box center [186, 118] width 146 height 19
click at [254, 104] on icon "button" at bounding box center [256, 104] width 4 height 4
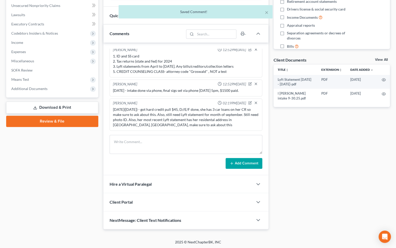
scroll to position [62, 0]
